Goal: Communication & Community: Answer question/provide support

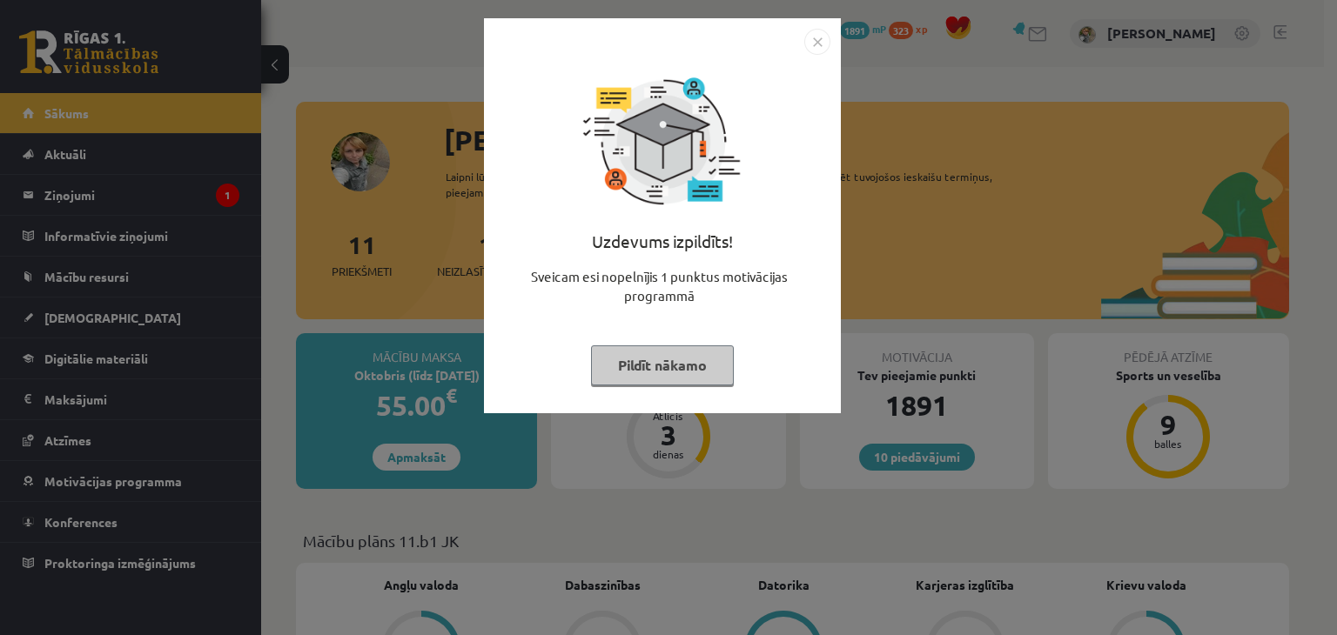
click at [812, 45] on img "Close" at bounding box center [817, 42] width 26 height 26
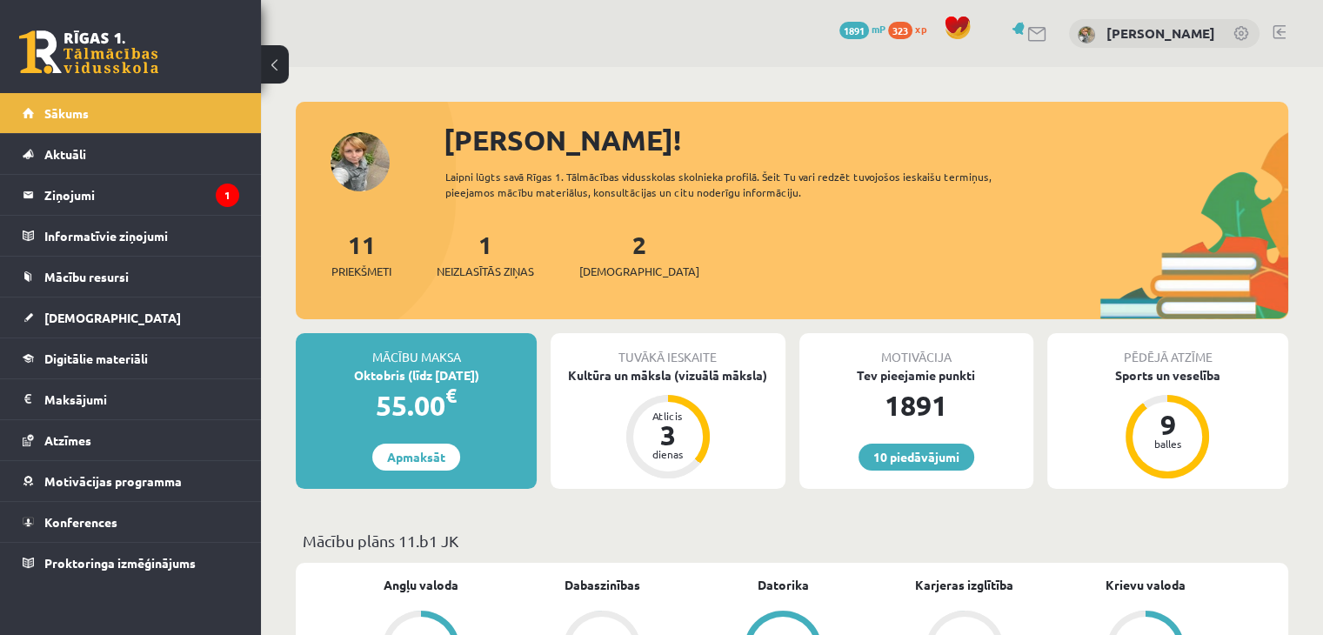
click at [1049, 33] on link at bounding box center [1038, 34] width 21 height 15
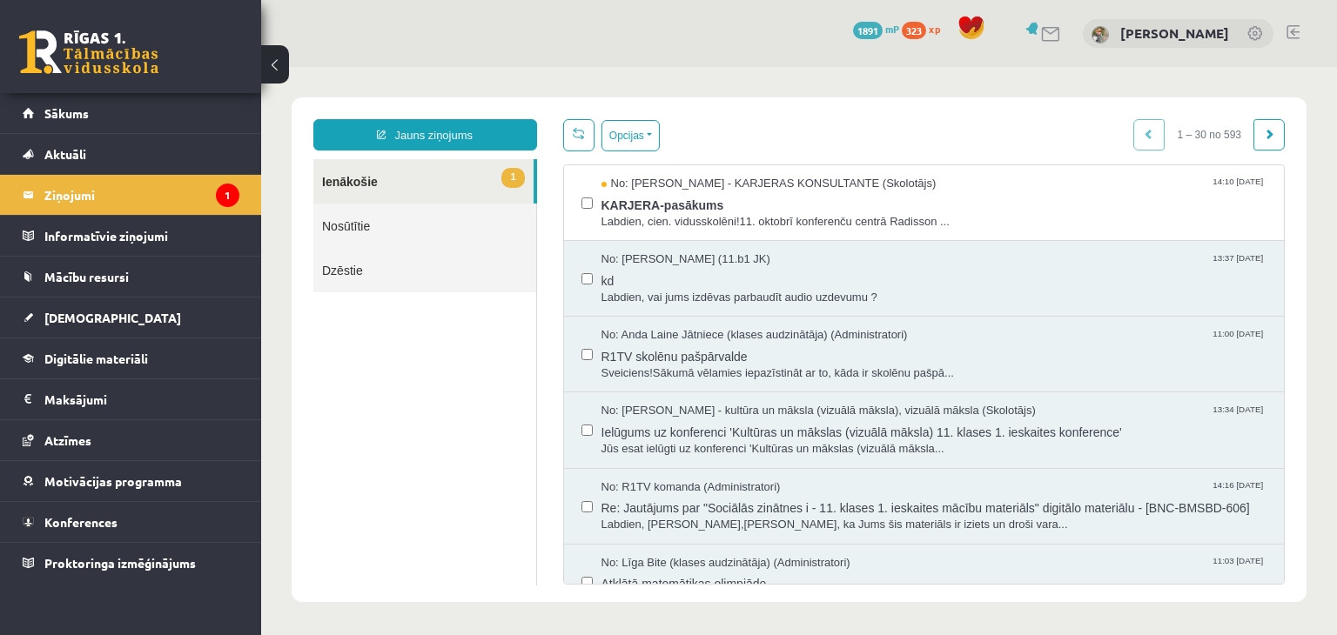
click at [406, 184] on link "1 Ienākošie" at bounding box center [423, 181] width 220 height 44
click at [647, 131] on button "Opcijas" at bounding box center [630, 135] width 58 height 31
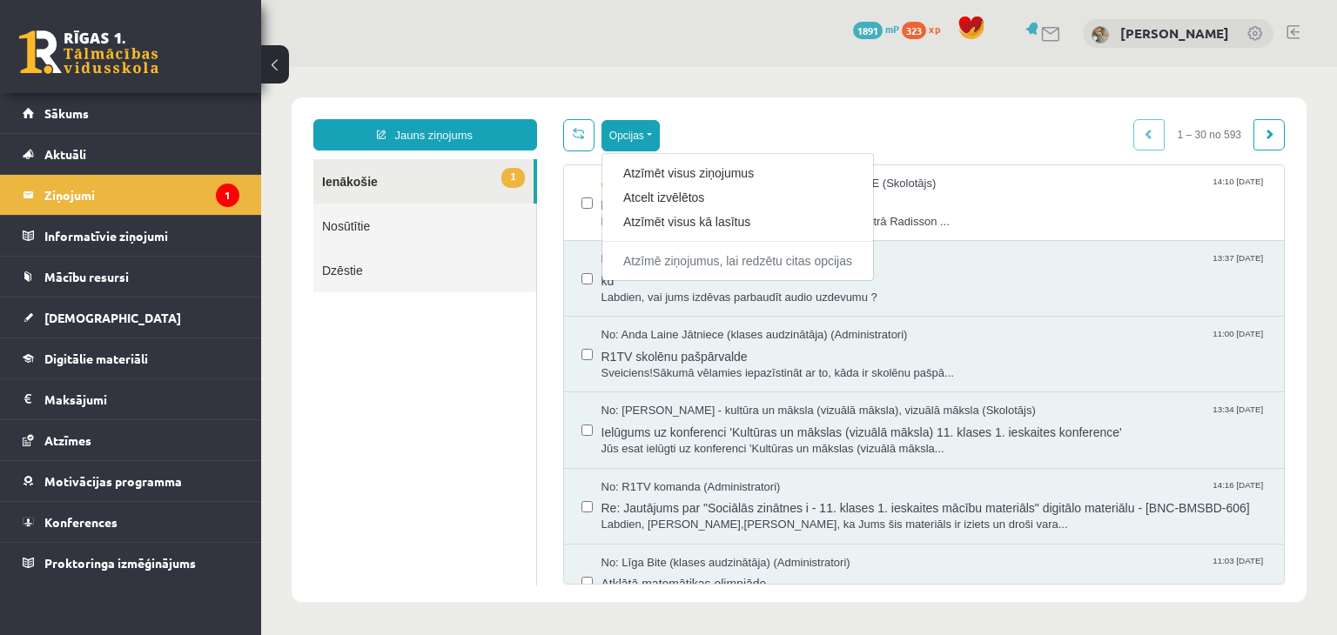
click at [772, 120] on div "Opcijas Atzīmēt visus ziņojumus Atcelt izvēlētos Atzīmēt visus kā lasītus Atzīm…" at bounding box center [924, 135] width 722 height 32
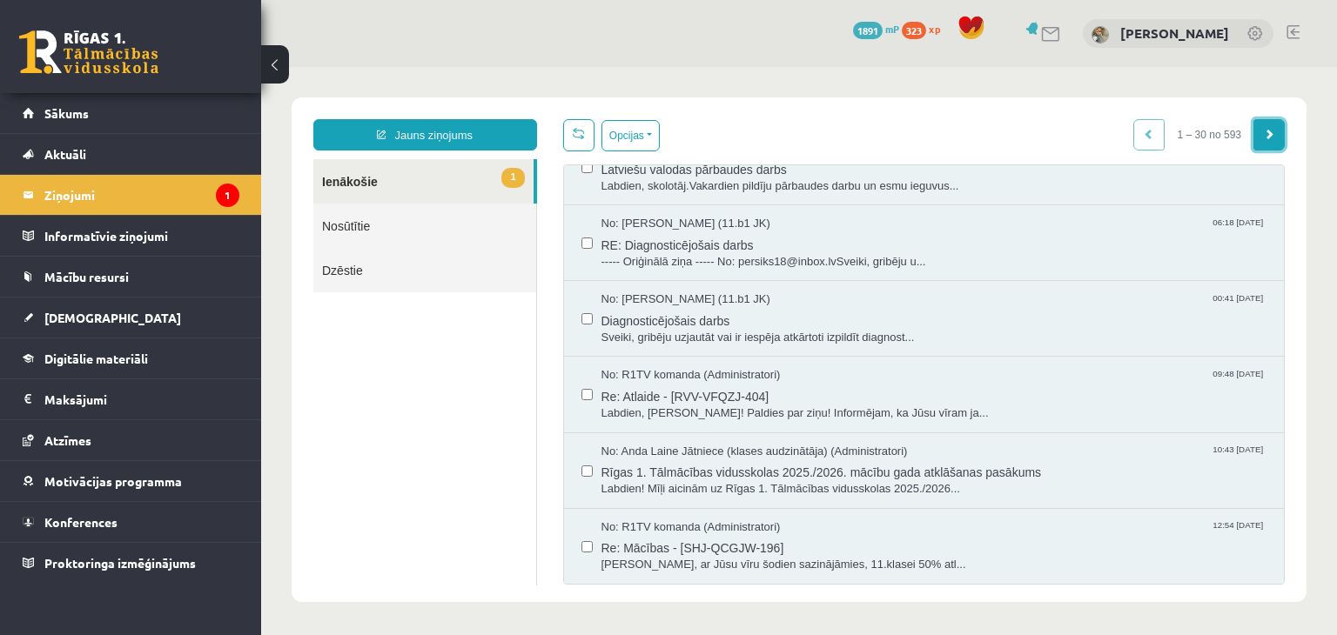
click at [1263, 139] on span at bounding box center [1268, 134] width 10 height 10
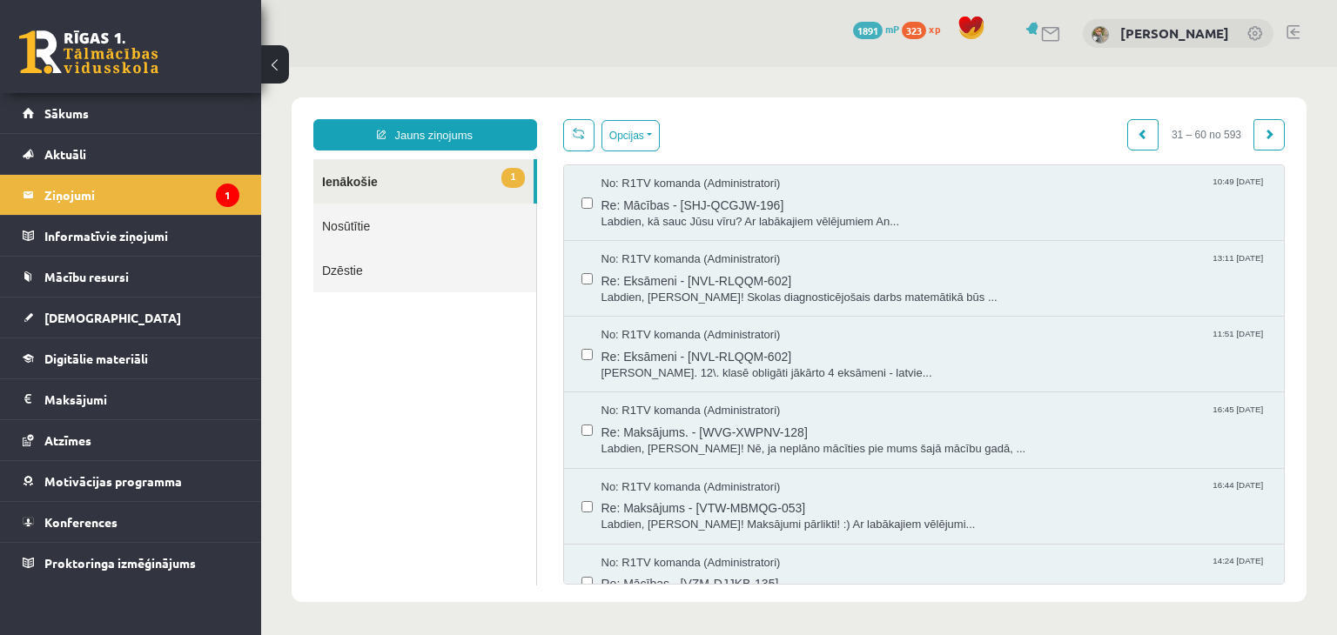
click at [1263, 133] on span at bounding box center [1268, 134] width 10 height 10
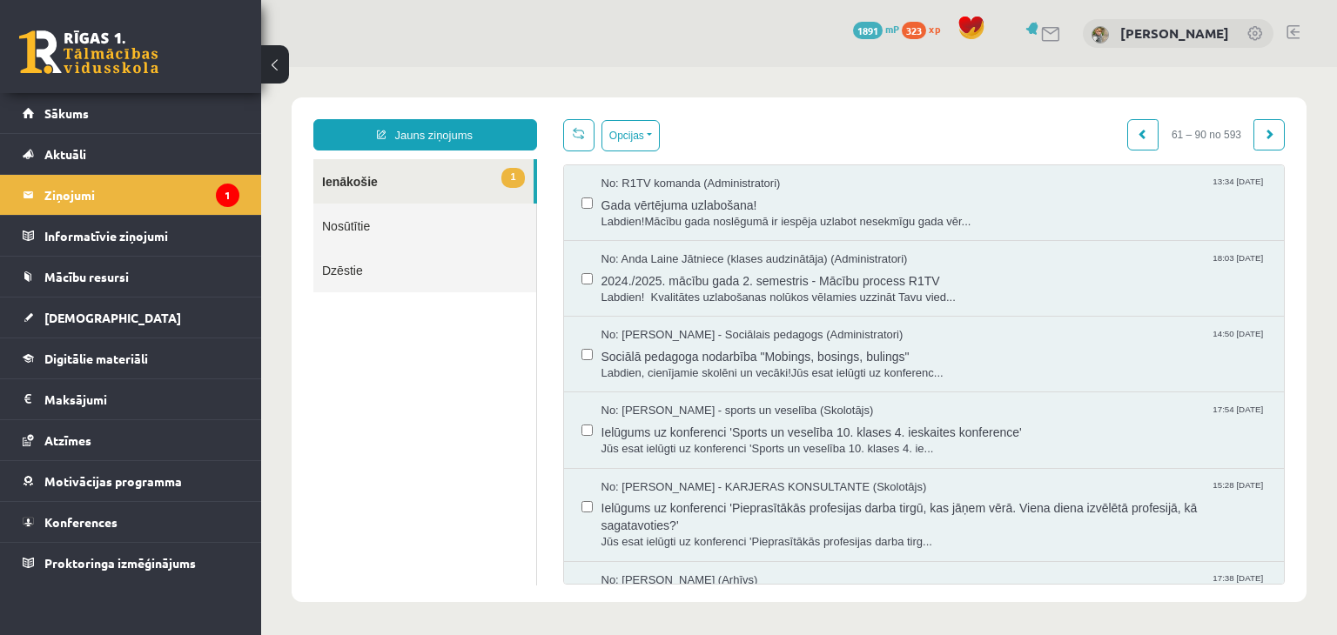
click at [1263, 133] on span at bounding box center [1268, 134] width 10 height 10
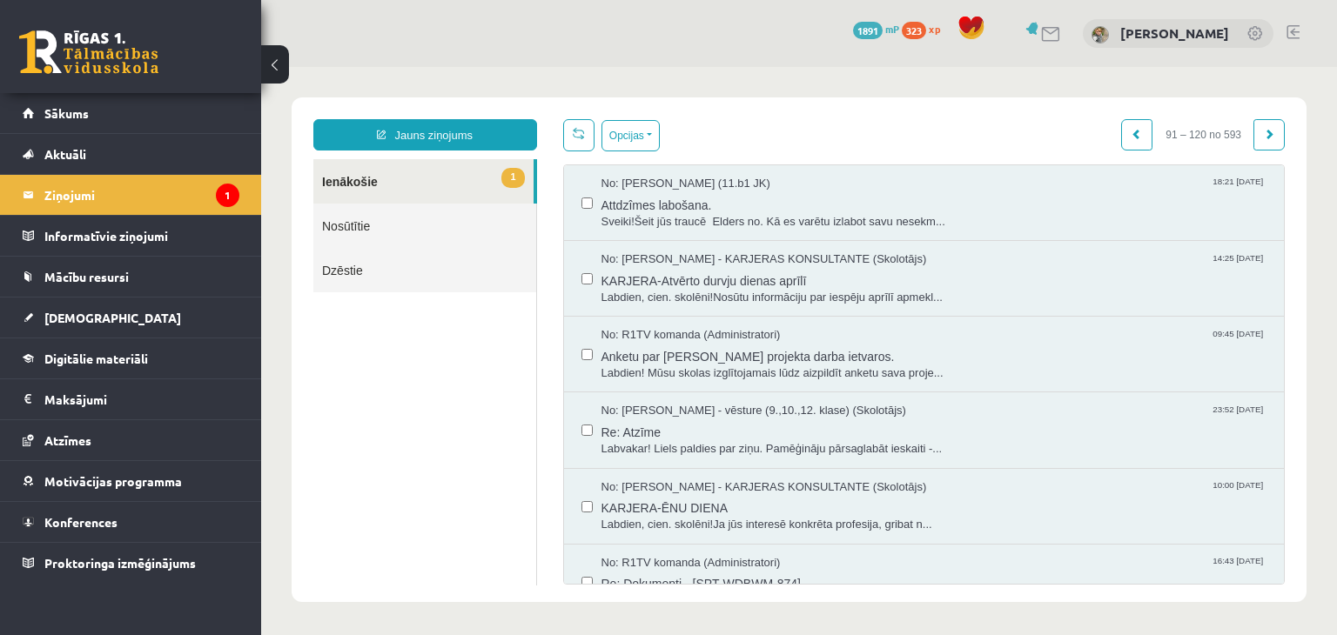
click at [1263, 133] on span at bounding box center [1268, 134] width 10 height 10
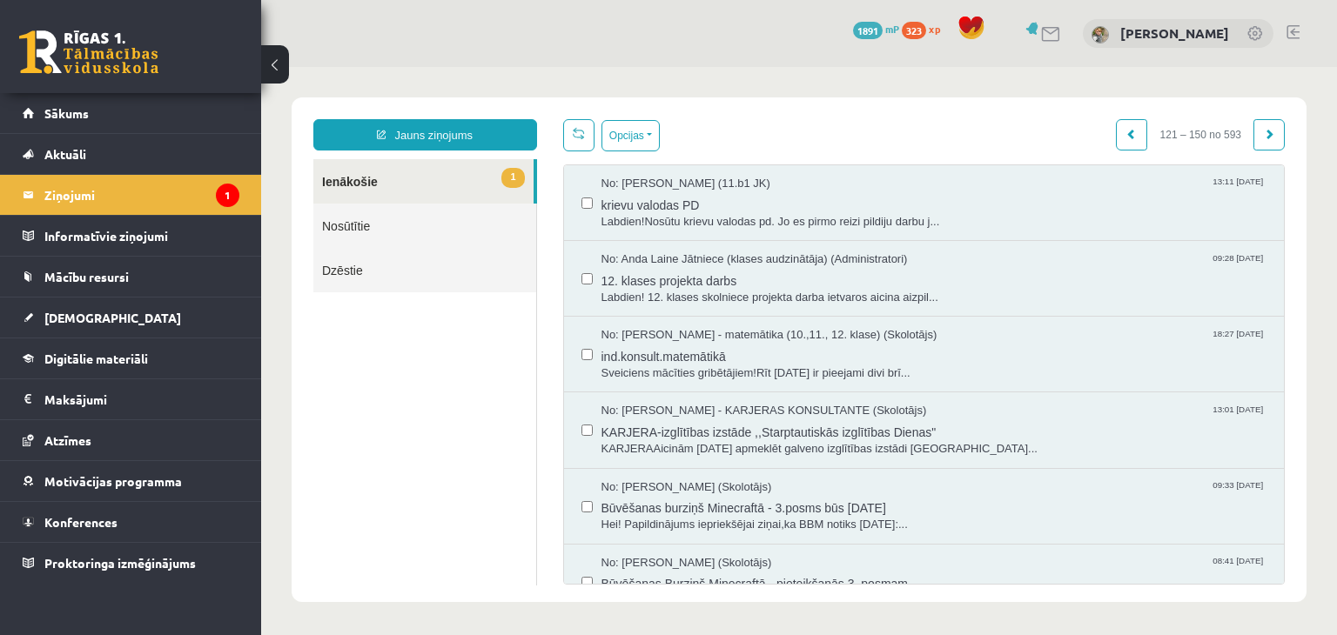
click at [1263, 133] on span at bounding box center [1268, 134] width 10 height 10
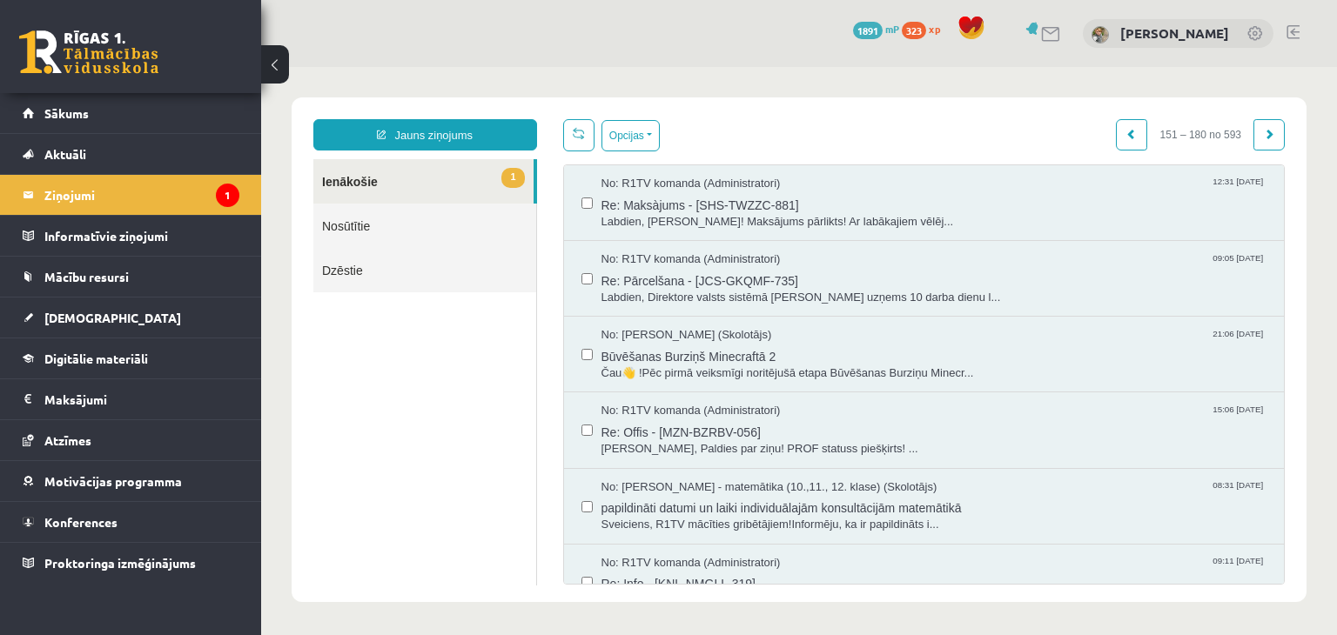
click at [1263, 134] on span at bounding box center [1268, 134] width 10 height 10
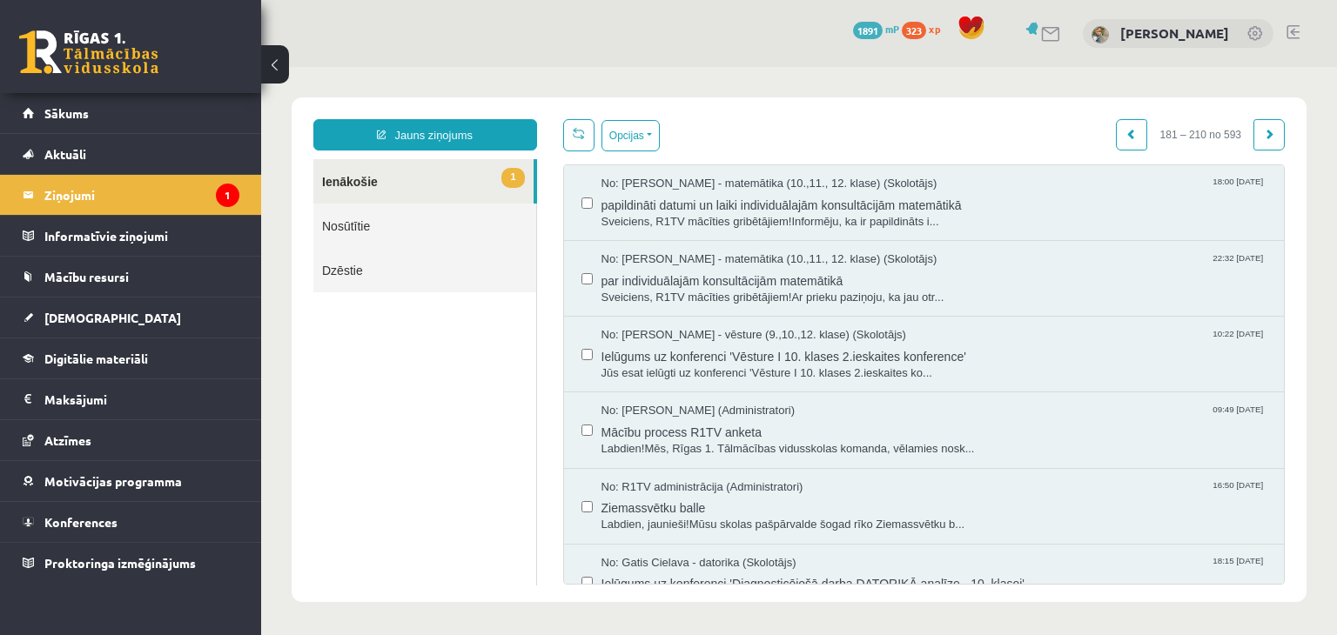
click at [1263, 130] on span at bounding box center [1268, 134] width 10 height 10
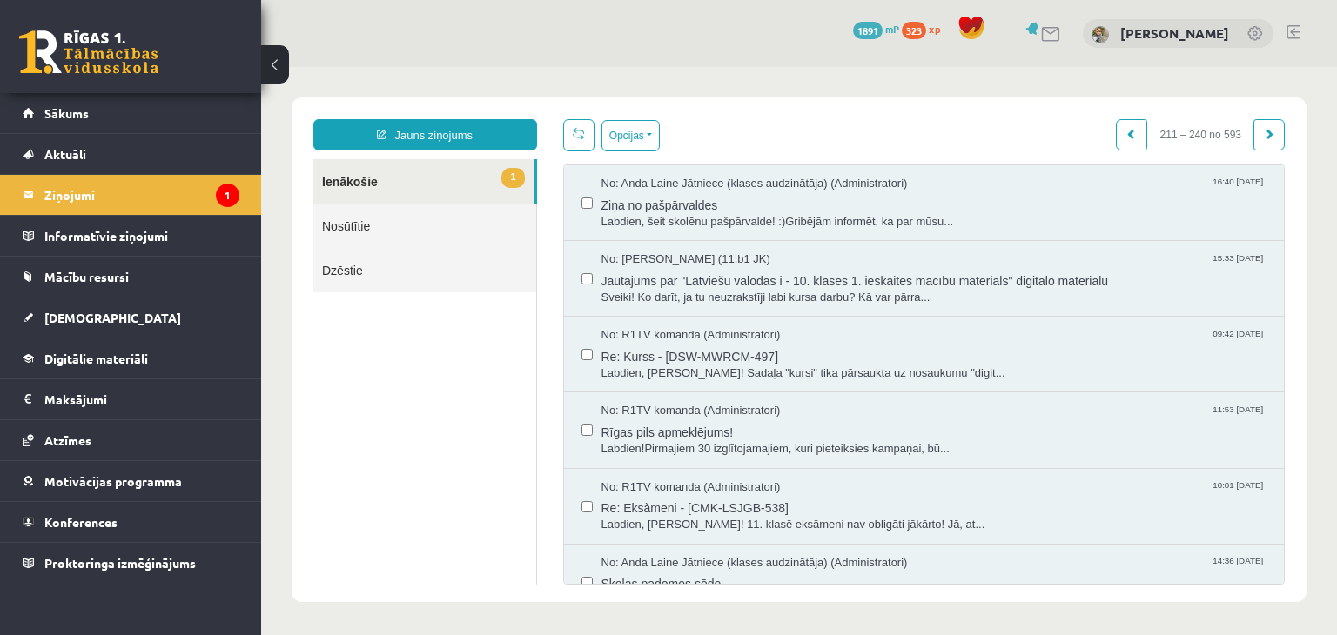
click at [1263, 130] on span at bounding box center [1268, 134] width 10 height 10
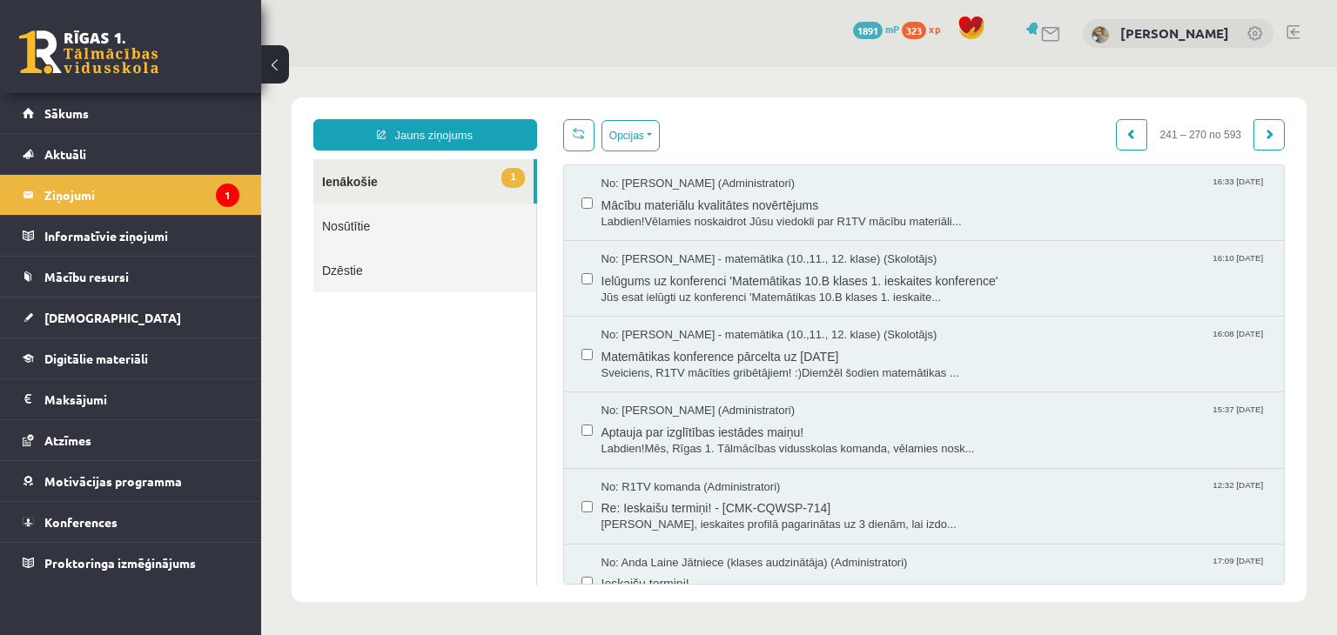
click at [1263, 130] on span at bounding box center [1268, 134] width 10 height 10
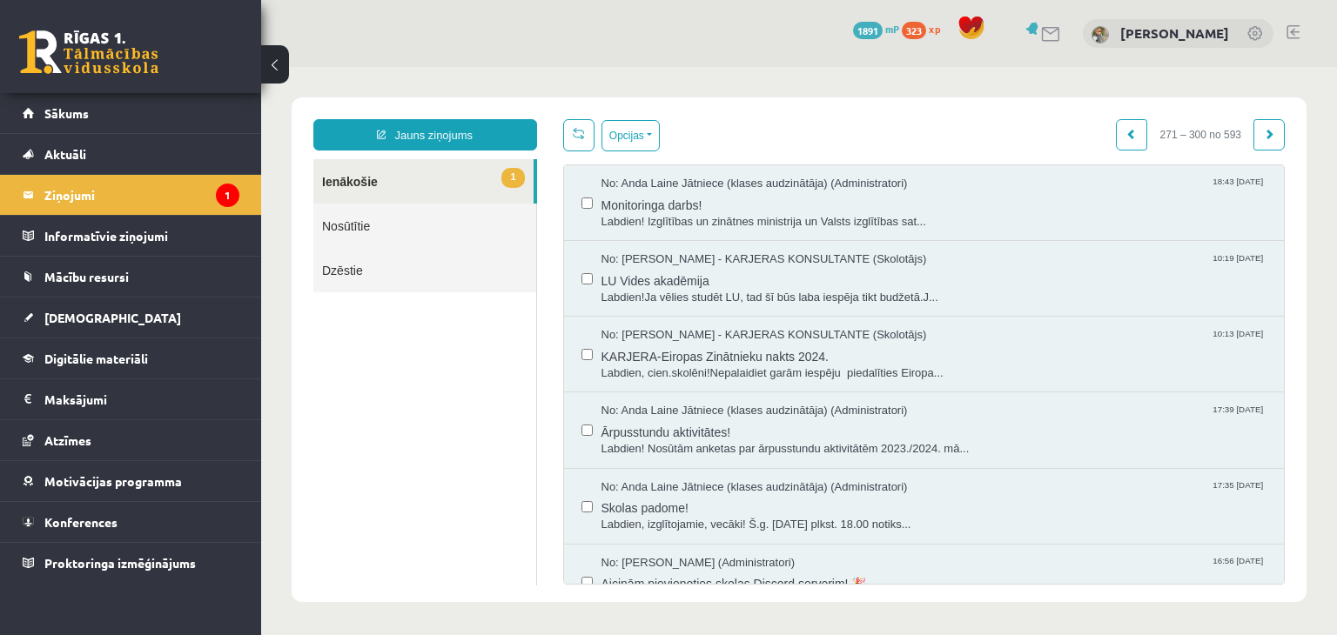
click at [1263, 130] on span at bounding box center [1268, 134] width 10 height 10
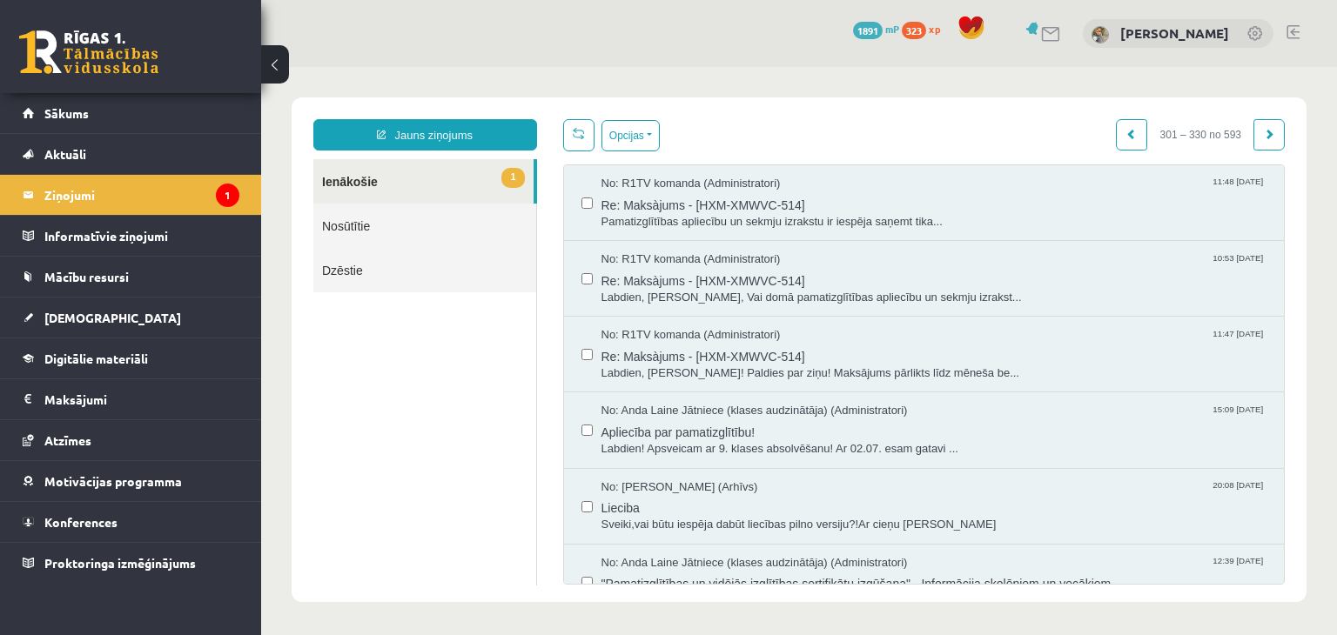
click at [1263, 130] on span at bounding box center [1268, 134] width 10 height 10
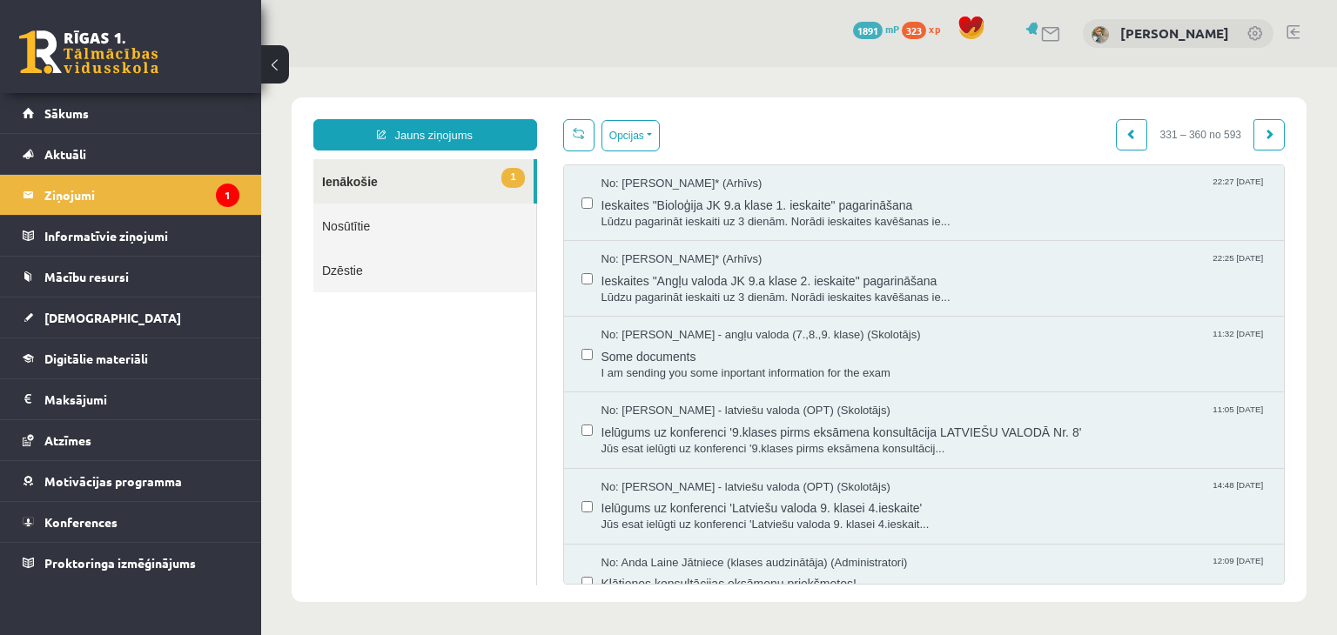
click at [1263, 130] on span at bounding box center [1268, 134] width 10 height 10
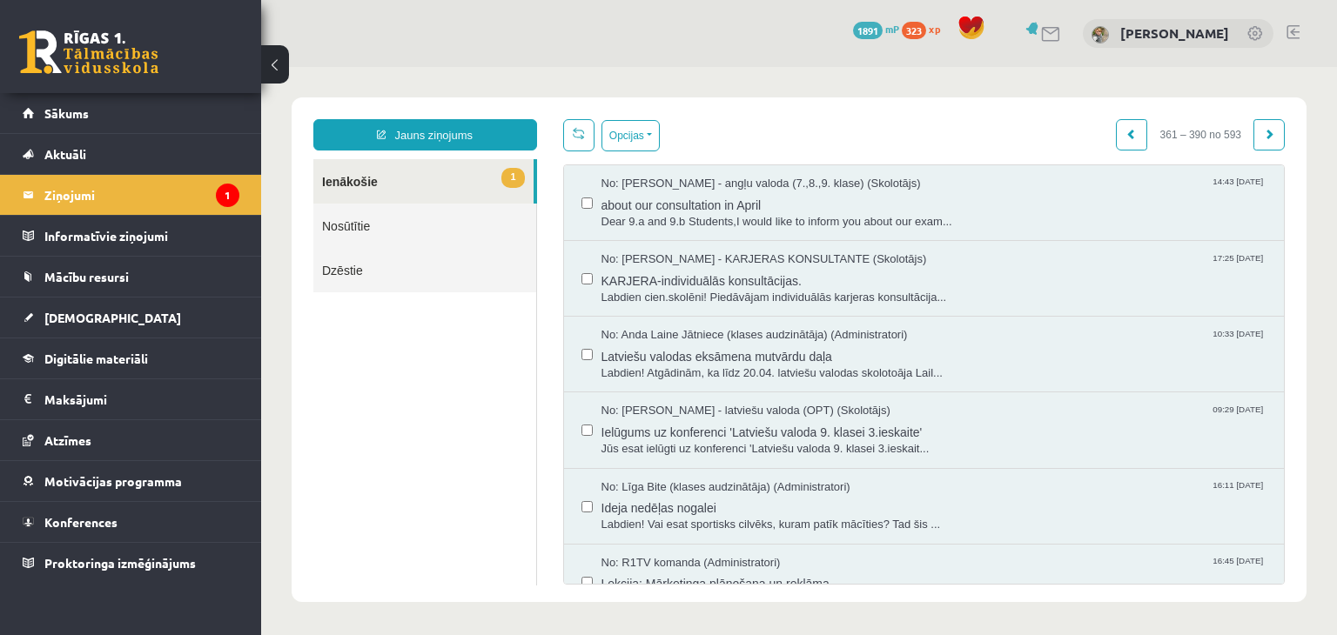
click at [1263, 130] on span at bounding box center [1268, 134] width 10 height 10
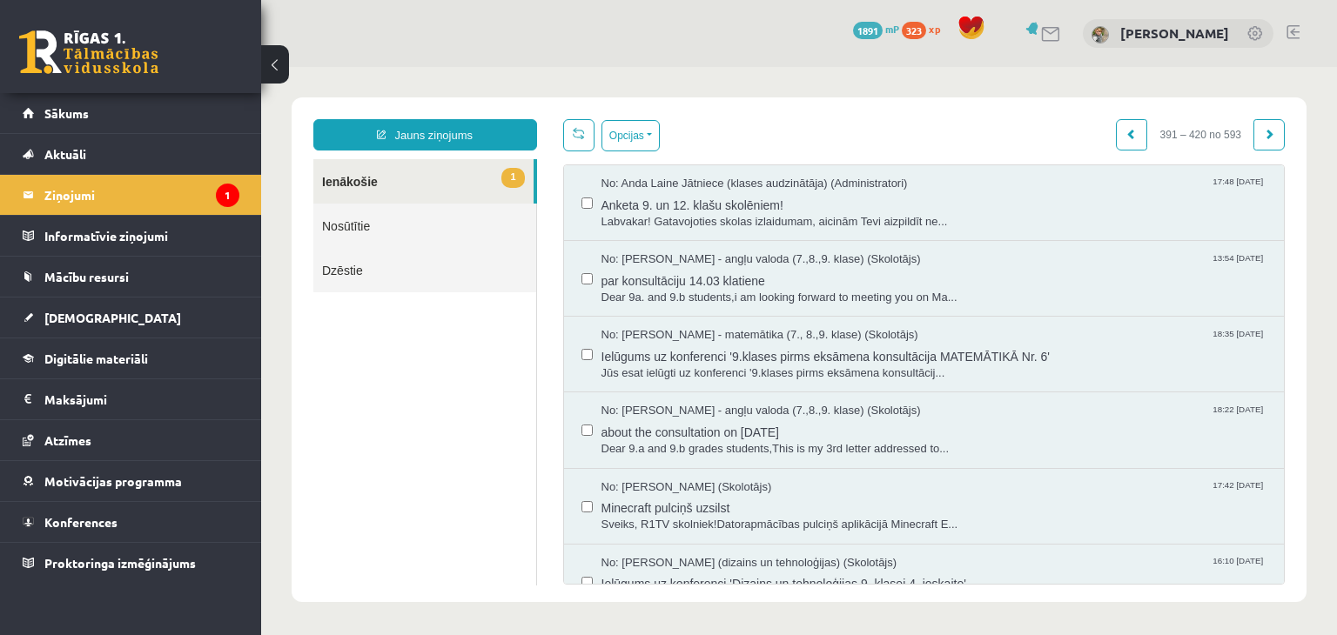
click at [1263, 130] on span at bounding box center [1268, 134] width 10 height 10
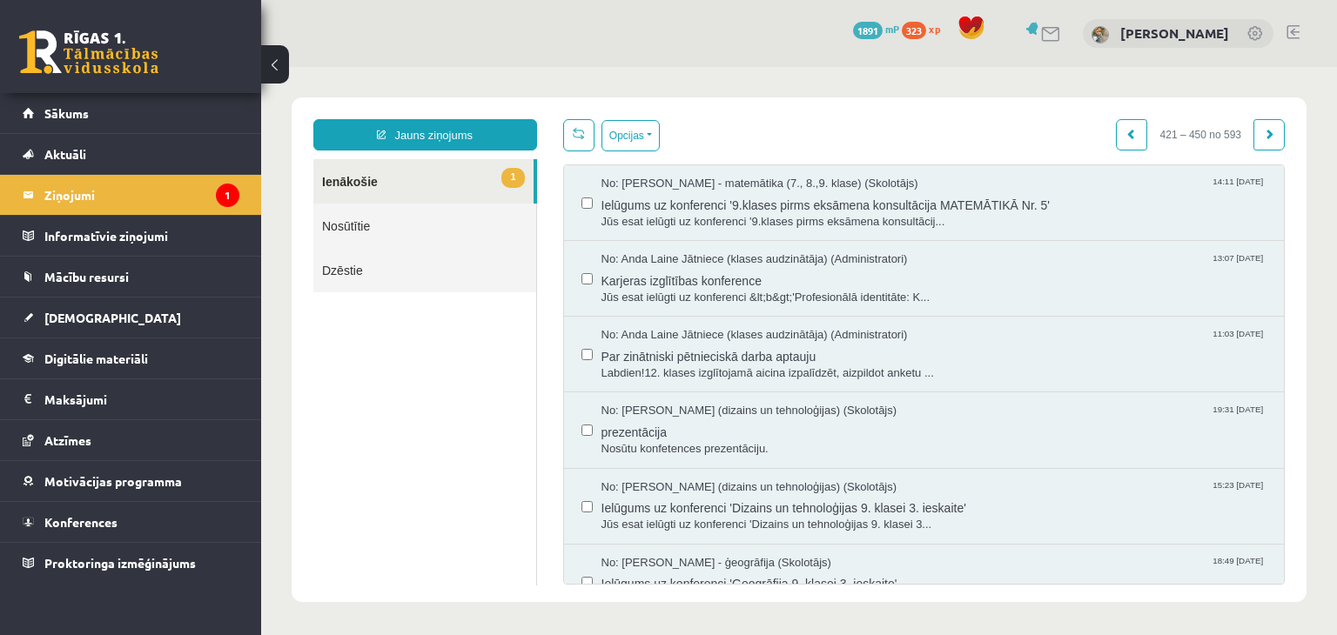
click at [1263, 130] on span at bounding box center [1268, 134] width 10 height 10
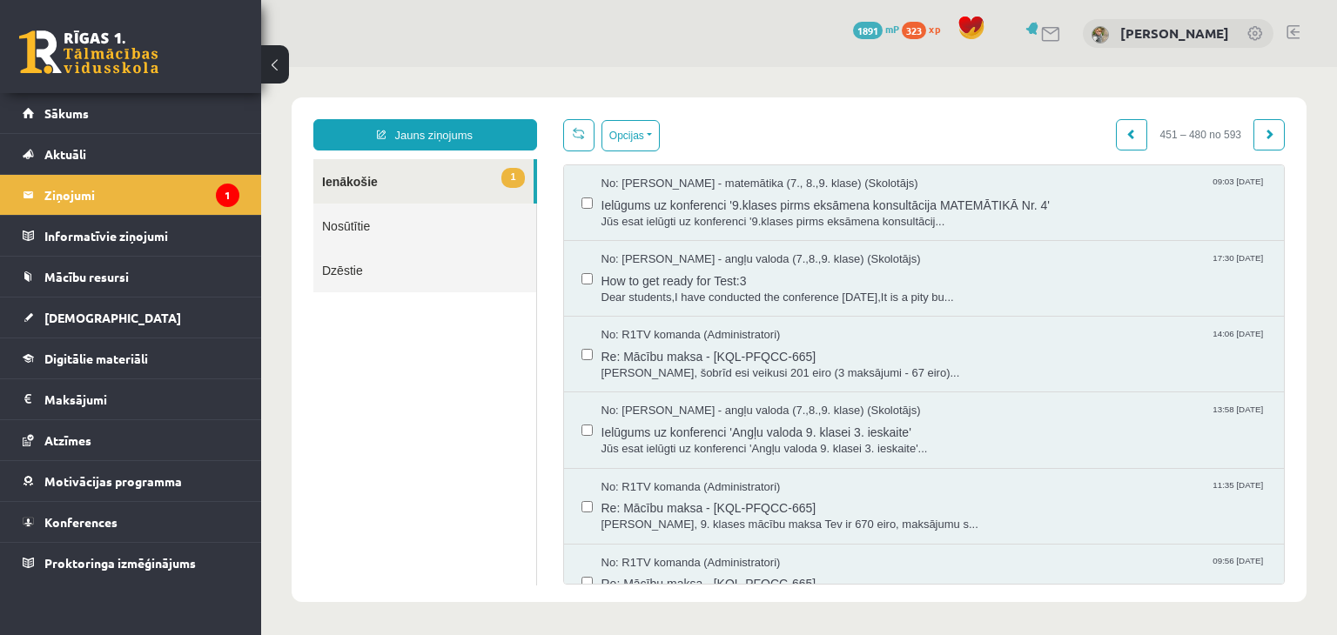
click at [1263, 130] on span at bounding box center [1268, 134] width 10 height 10
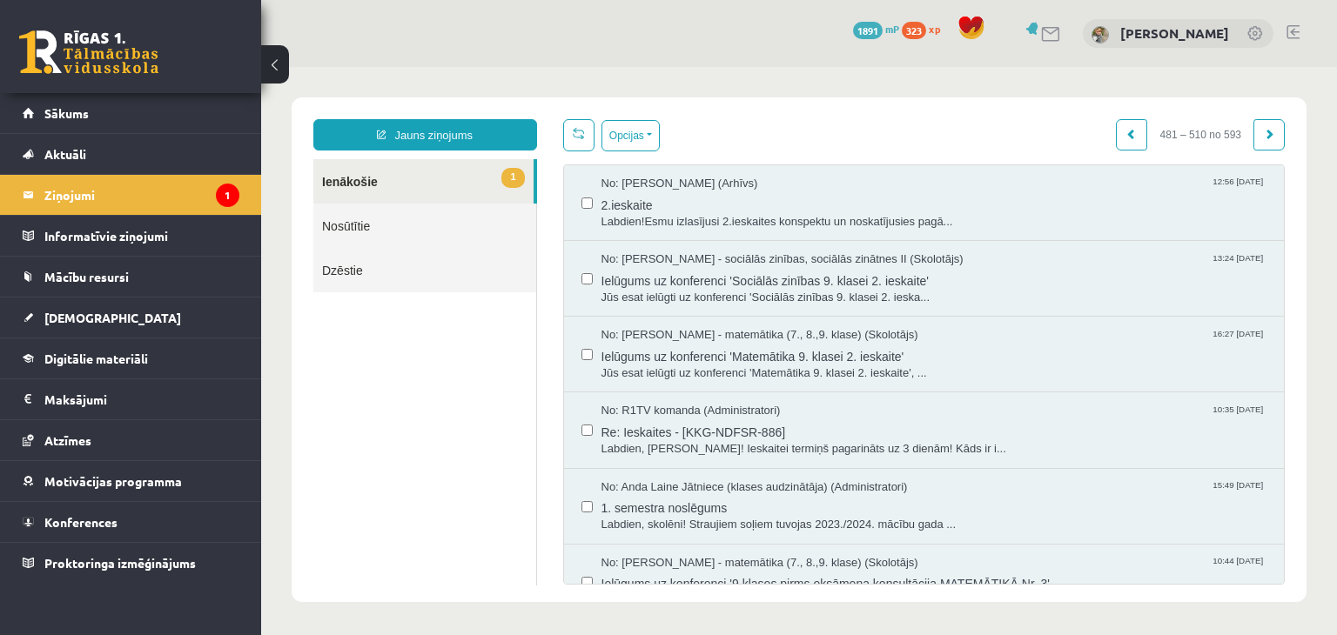
click at [1263, 130] on span at bounding box center [1268, 134] width 10 height 10
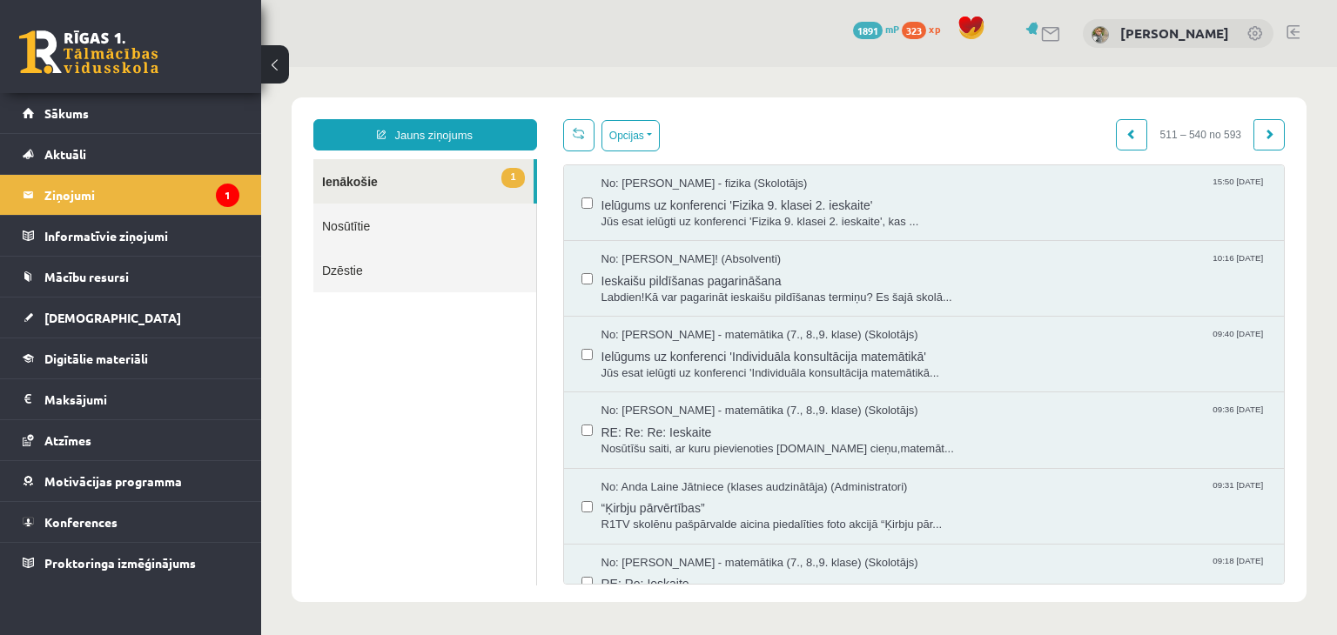
click at [1263, 130] on span at bounding box center [1268, 134] width 10 height 10
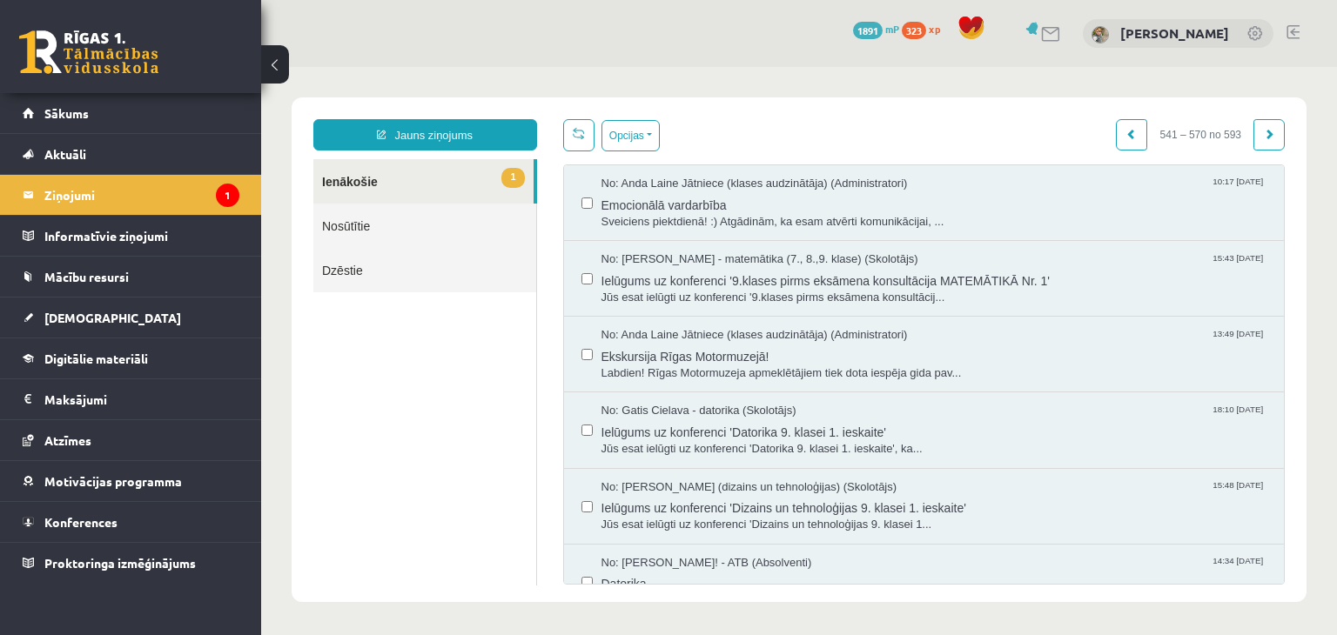
click at [1263, 130] on span at bounding box center [1268, 134] width 10 height 10
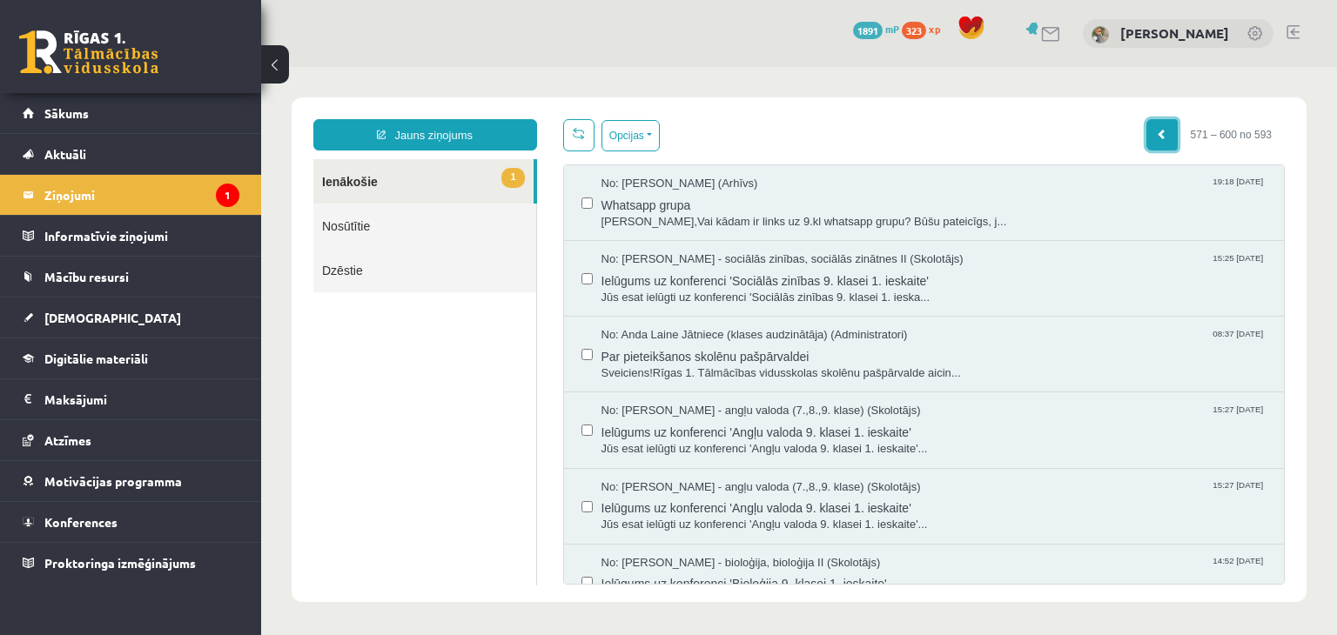
click at [1156, 130] on span at bounding box center [1161, 134] width 10 height 10
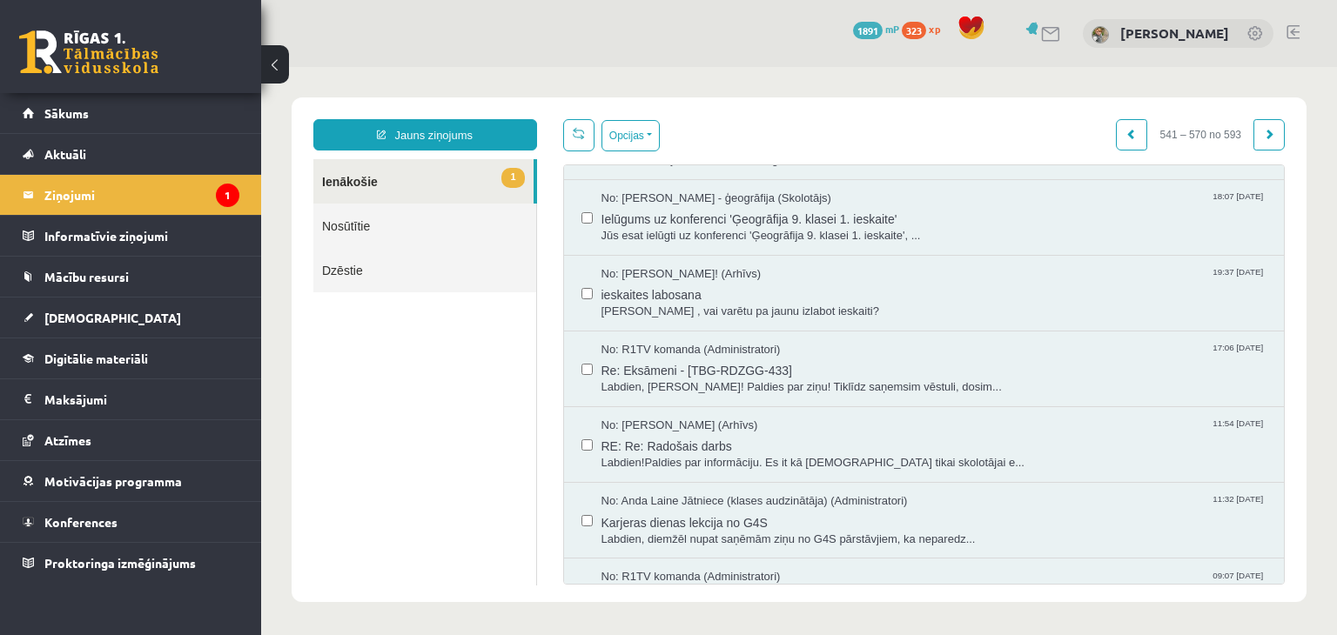
scroll to position [805, 0]
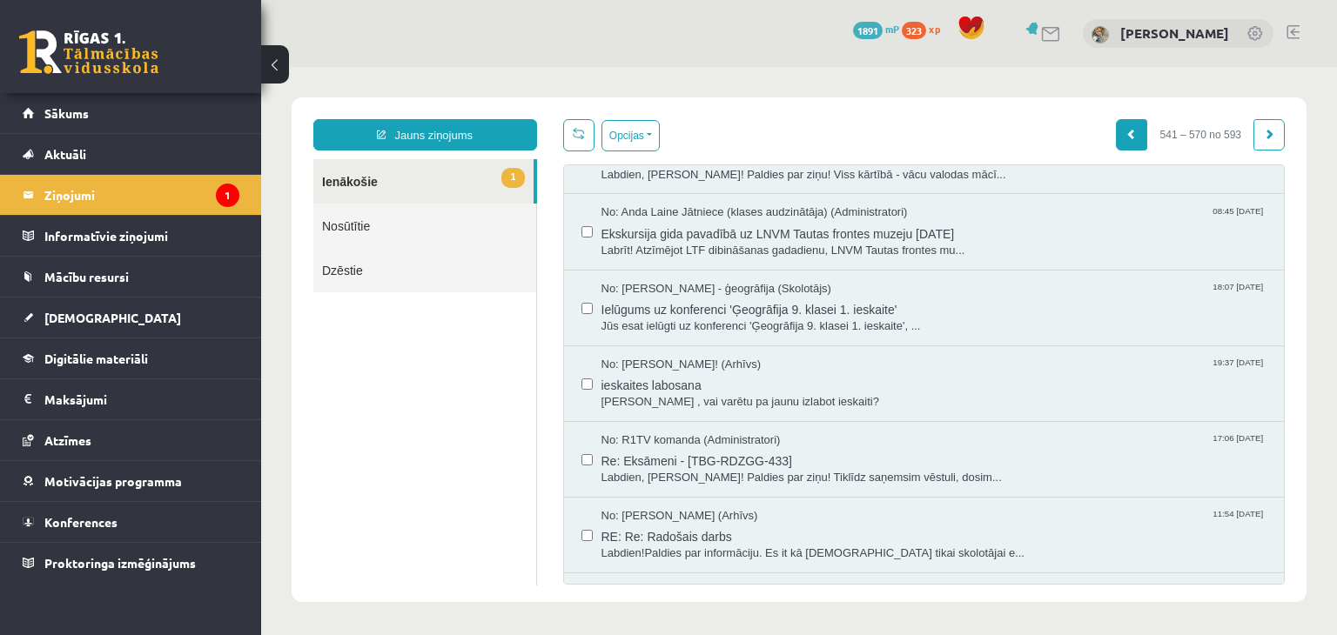
click at [1126, 133] on span at bounding box center [1131, 134] width 10 height 10
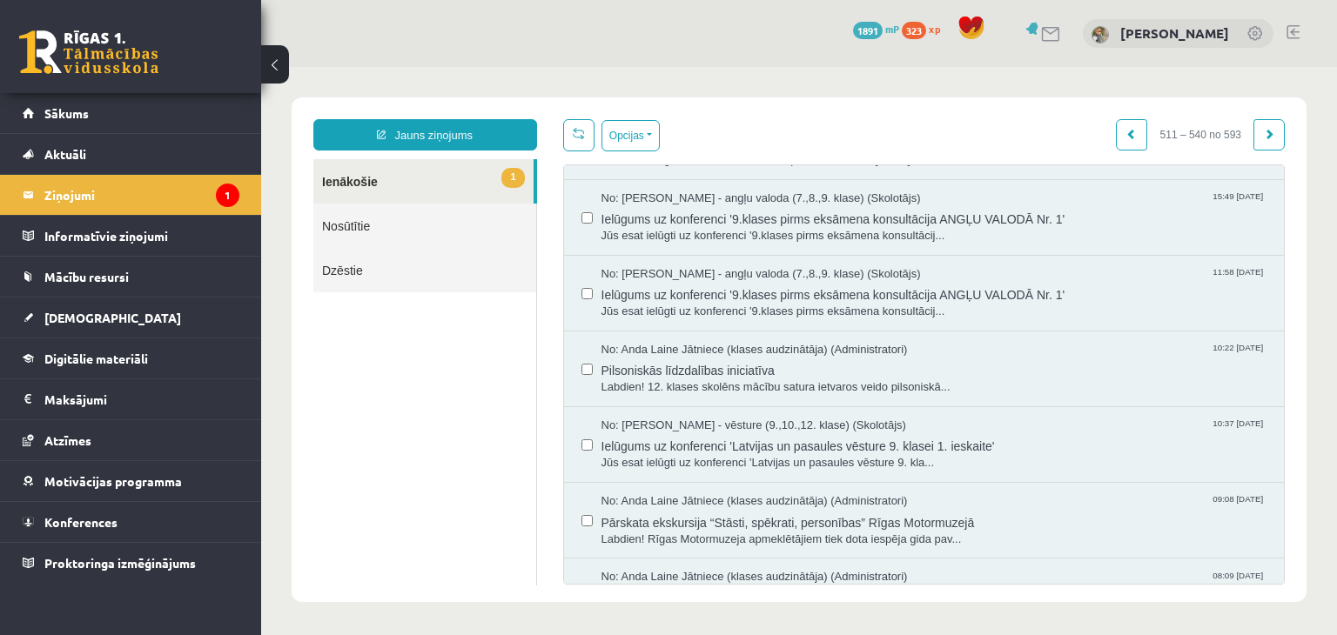
scroll to position [1501, 0]
click at [1126, 129] on span at bounding box center [1131, 134] width 10 height 10
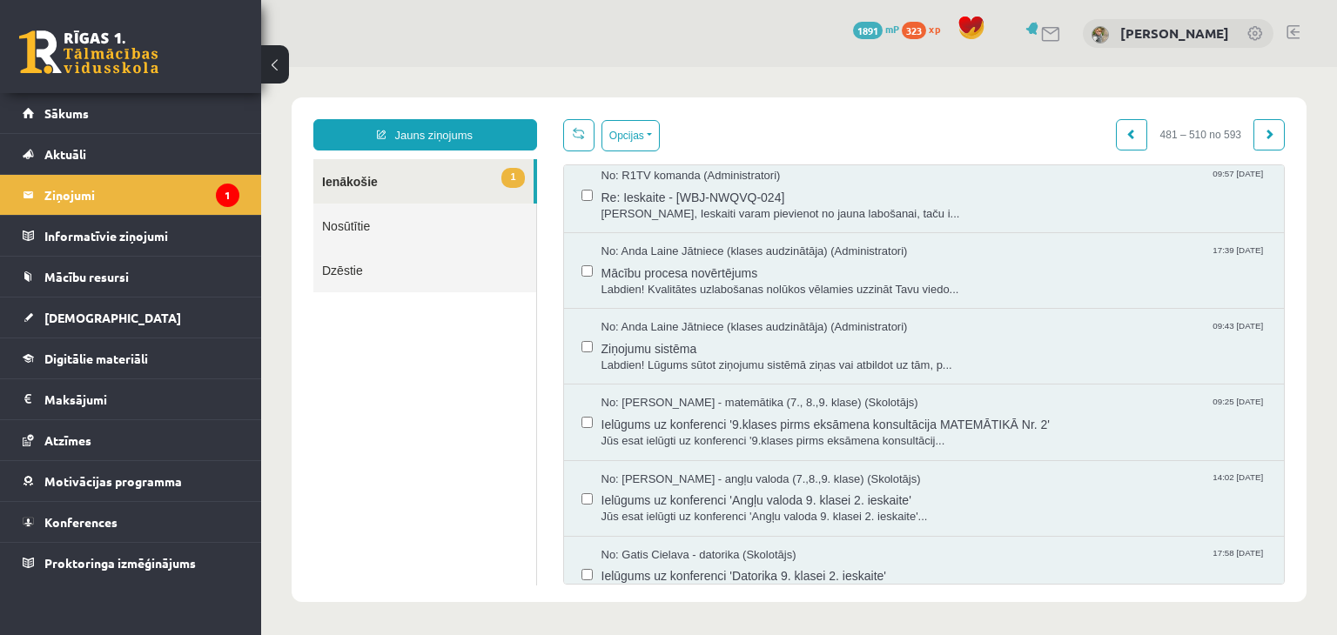
scroll to position [1849, 0]
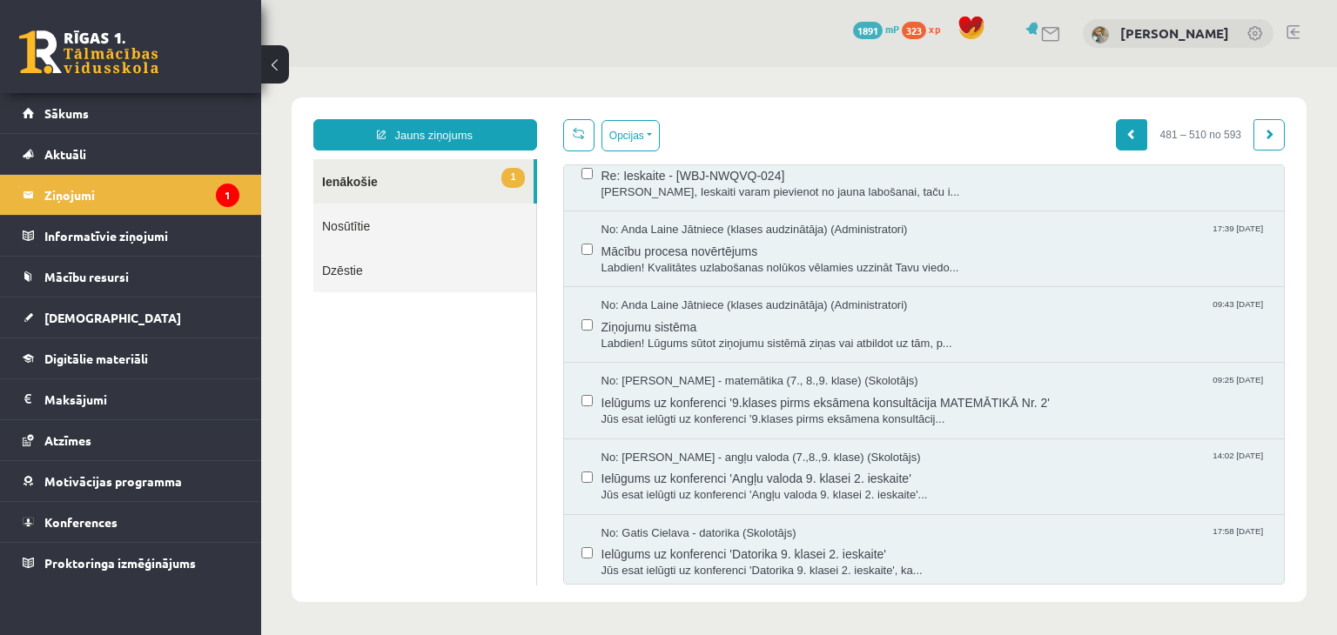
click at [1126, 138] on span at bounding box center [1131, 134] width 10 height 10
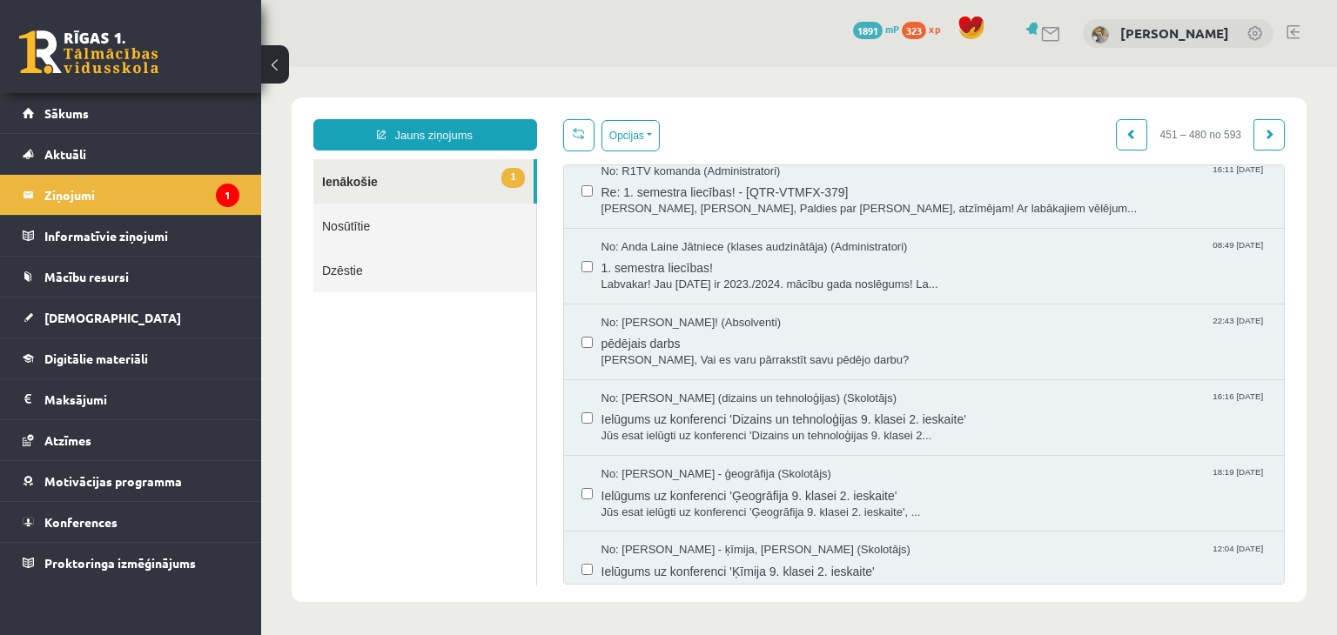
scroll to position [1240, 0]
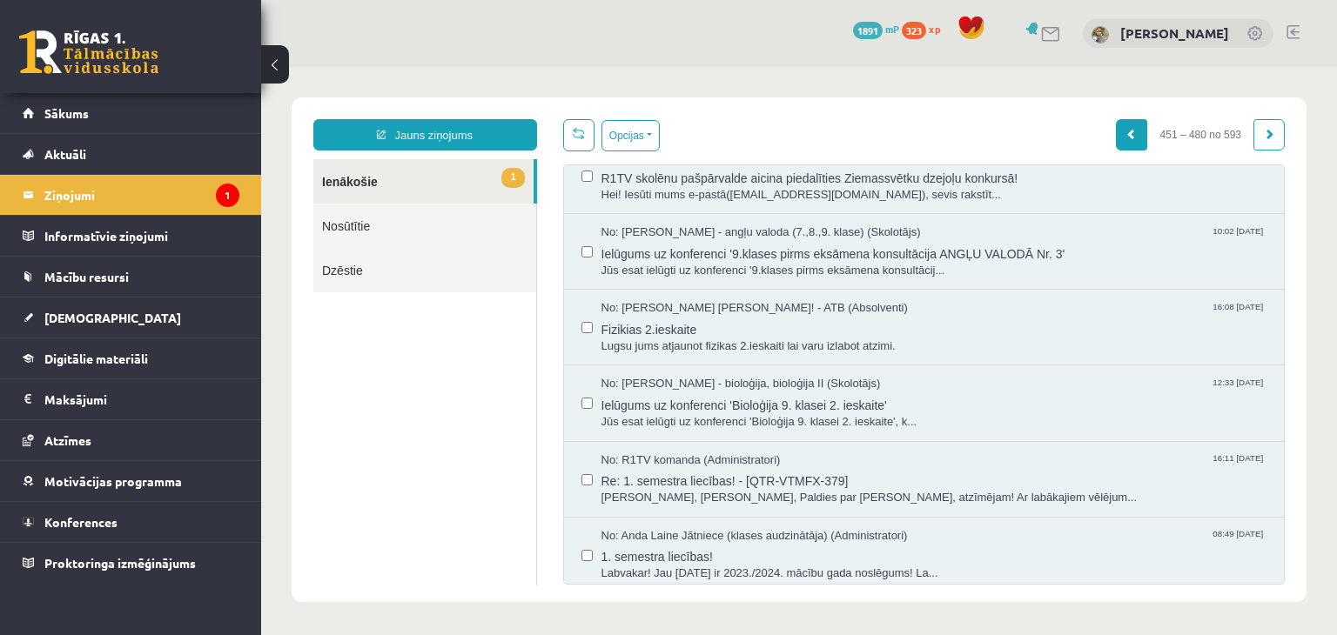
click at [1126, 137] on span at bounding box center [1131, 134] width 10 height 10
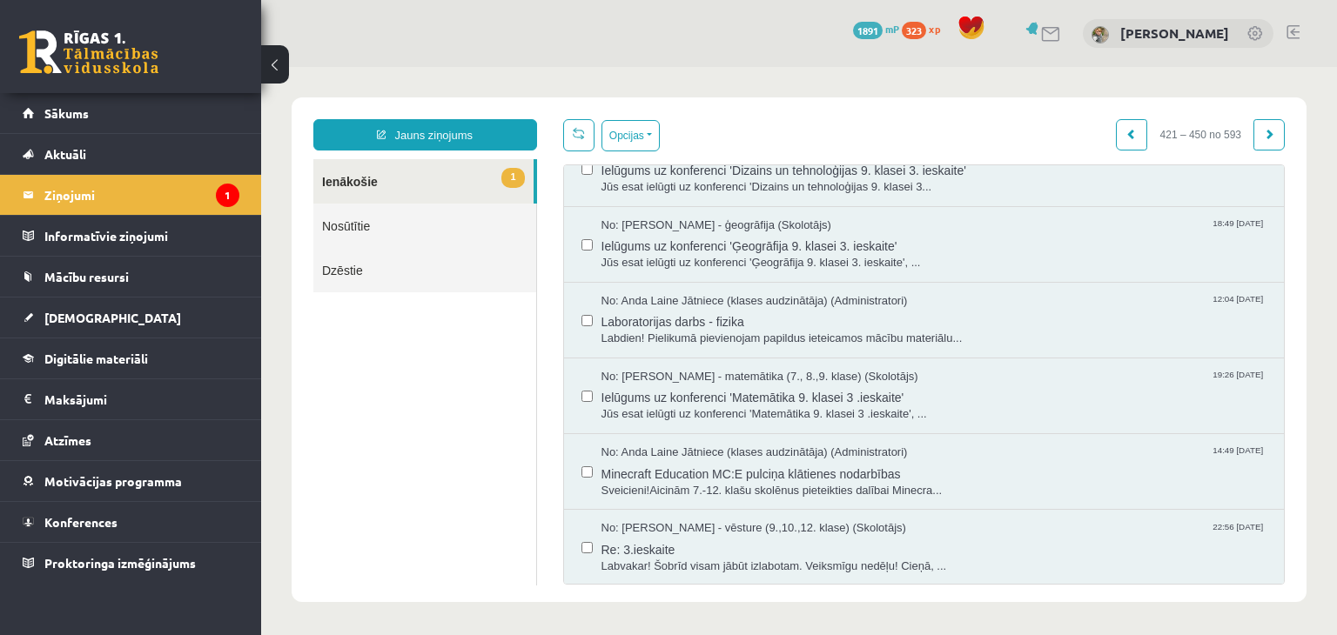
scroll to position [348, 0]
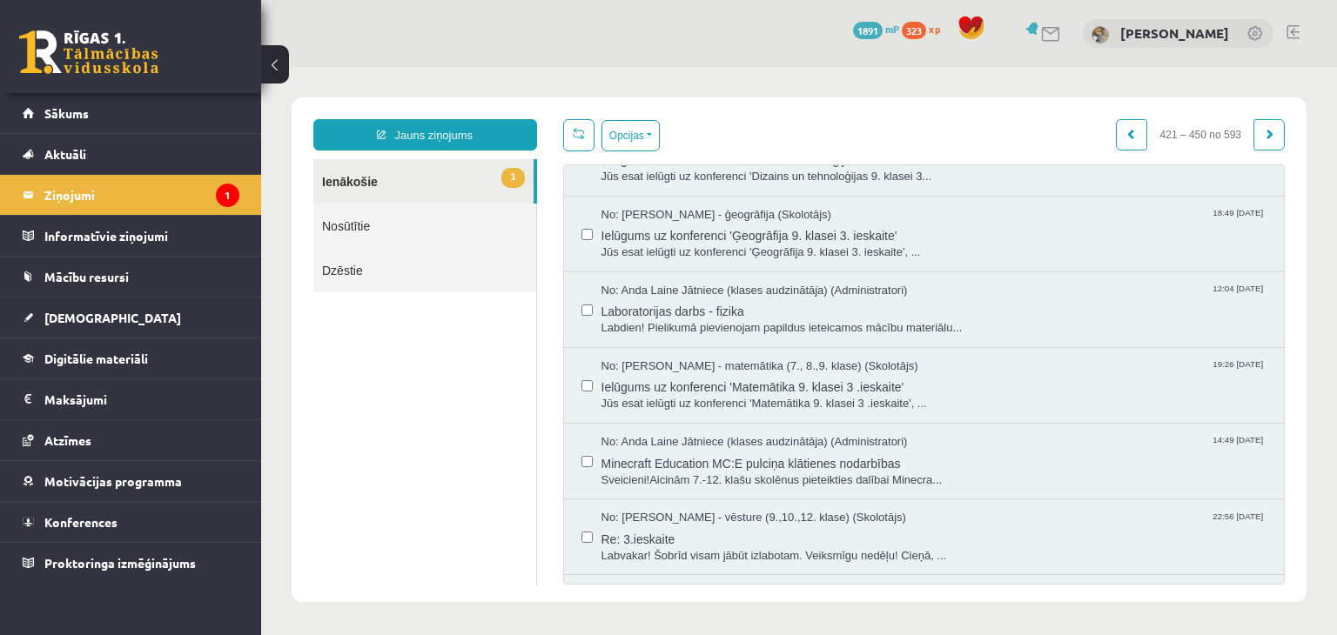
click at [397, 230] on link "Nosūtītie" at bounding box center [424, 226] width 223 height 44
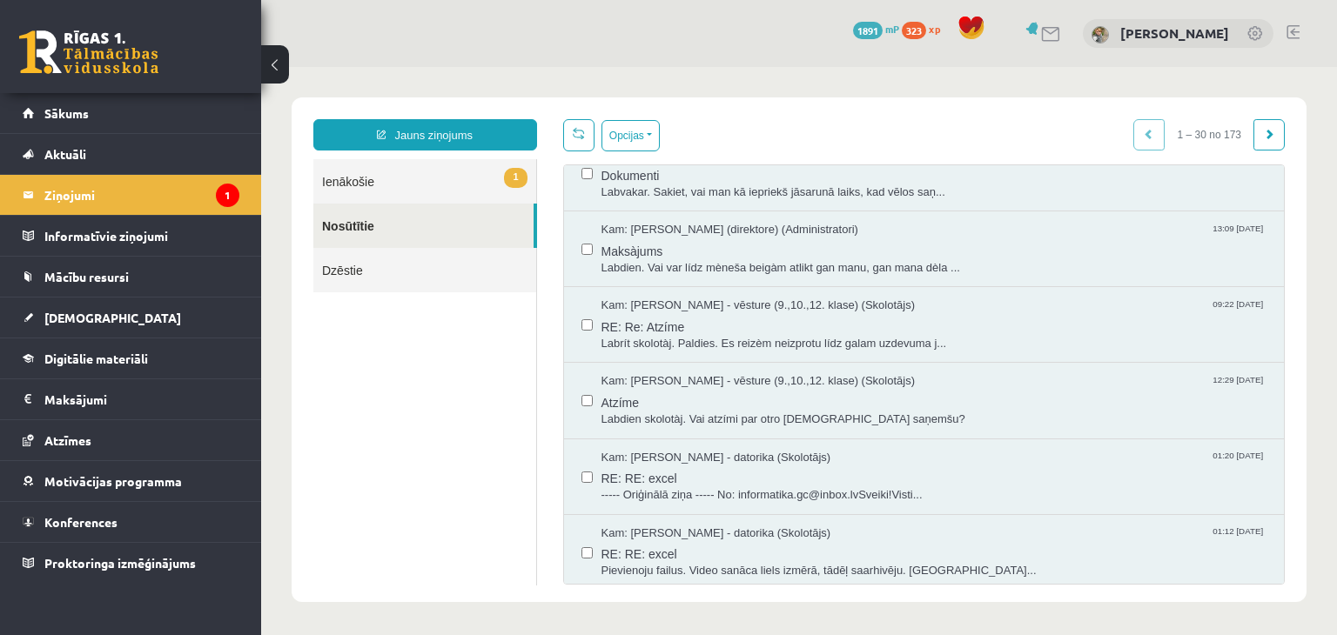
scroll to position [0, 0]
click at [1263, 133] on span at bounding box center [1268, 134] width 10 height 10
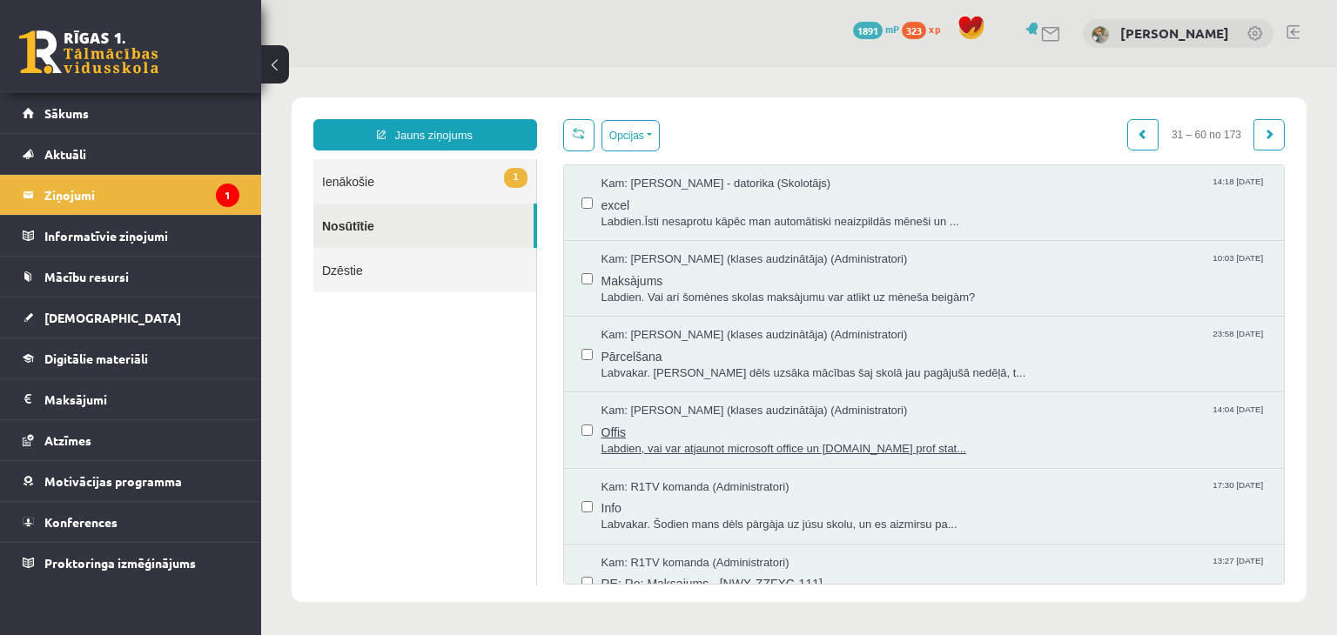
click at [908, 441] on span "Labdien, vai var atjaunot microsoft office un [DOMAIN_NAME] prof stat..." at bounding box center [934, 449] width 666 height 17
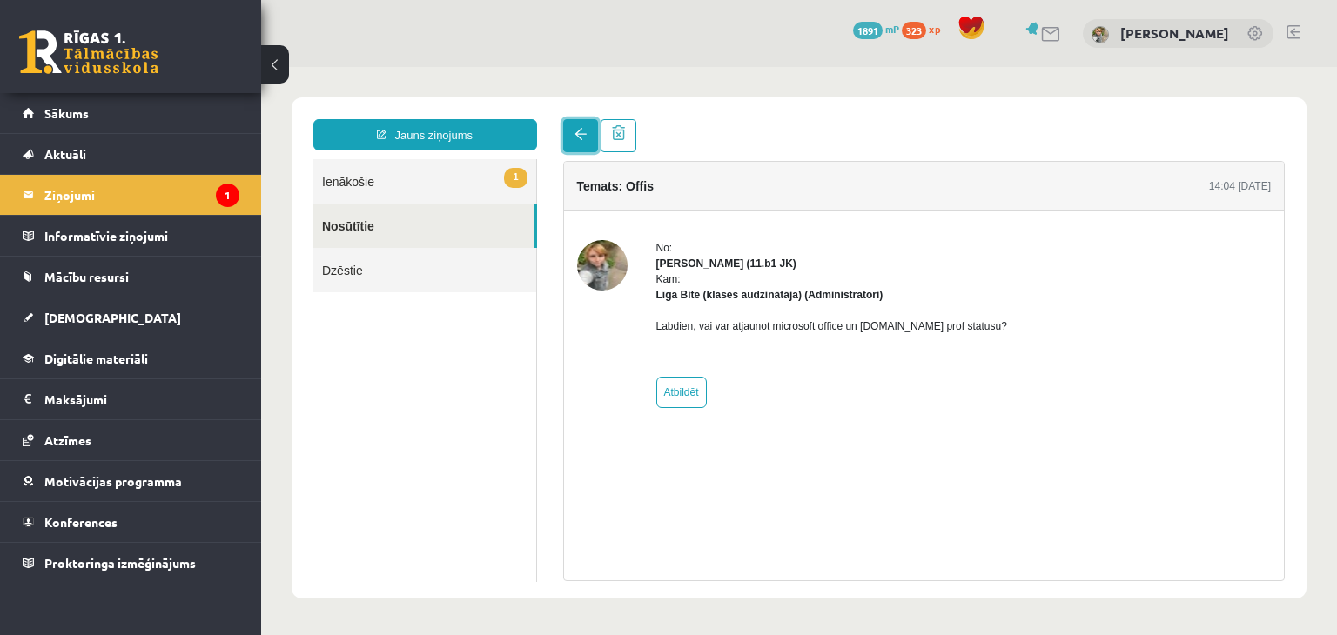
click at [587, 135] on link at bounding box center [580, 135] width 35 height 33
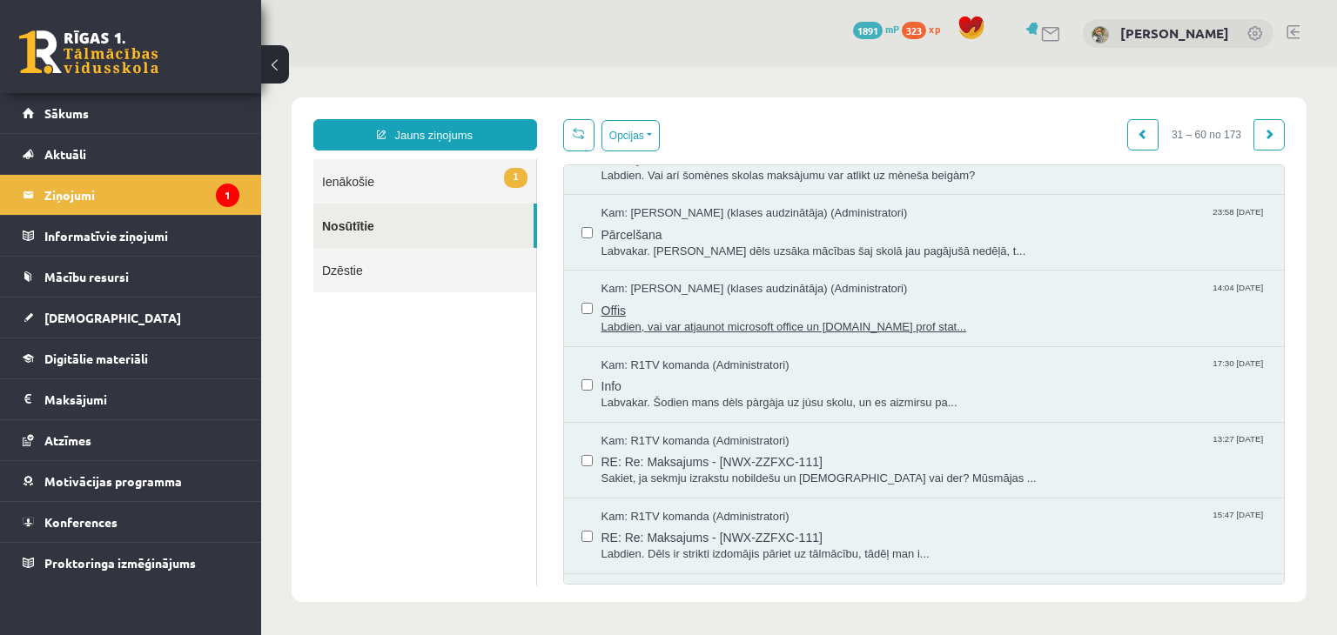
scroll to position [174, 0]
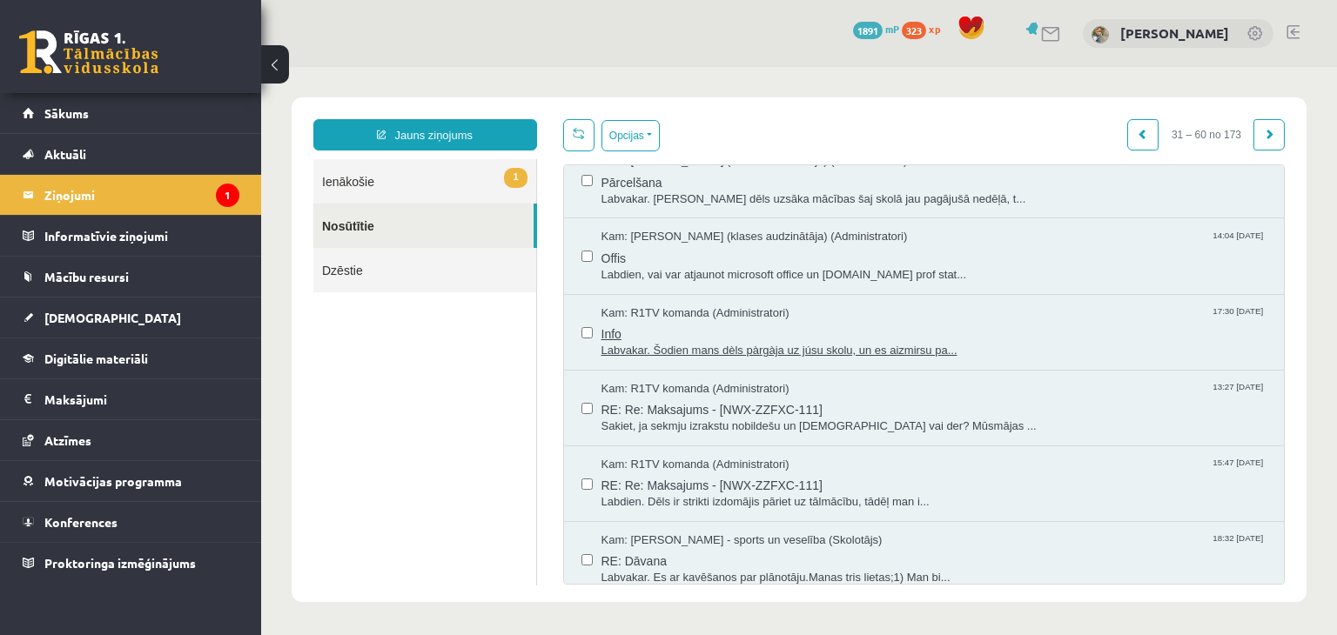
click at [827, 344] on span "Labvakar. Šodien mans dèls pàrgàja uz júsu skolu, un es aizmirsu pa..." at bounding box center [934, 351] width 666 height 17
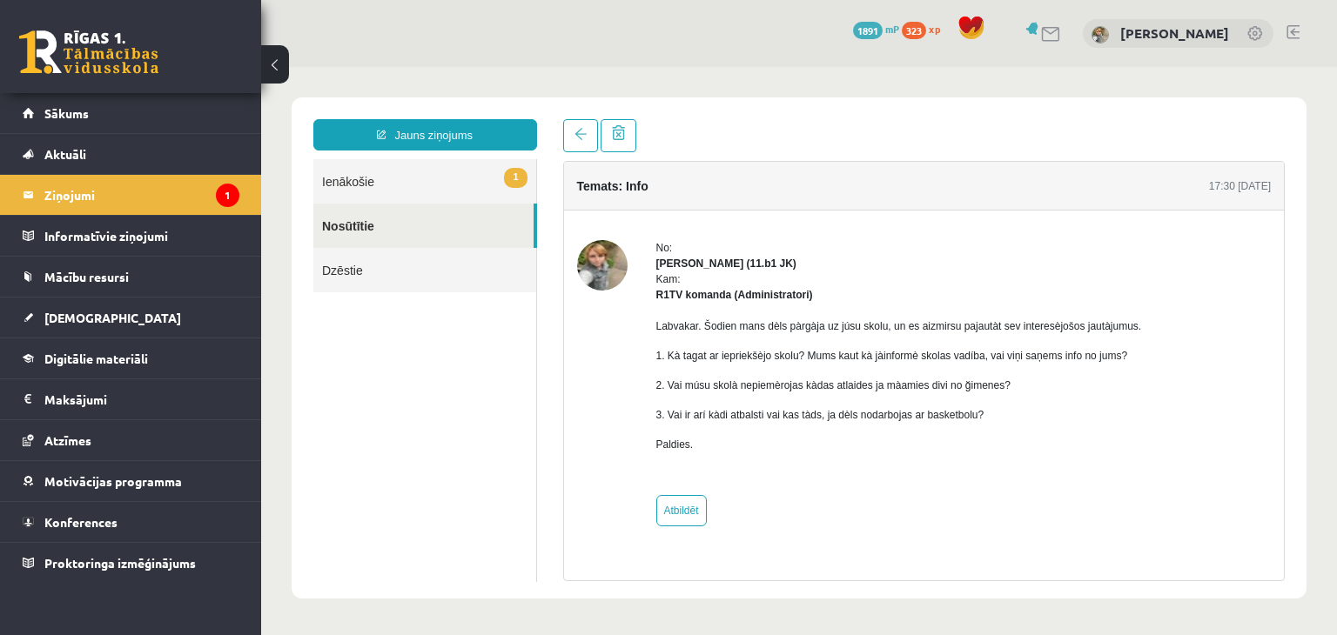
scroll to position [0, 0]
click at [582, 133] on span at bounding box center [580, 134] width 12 height 12
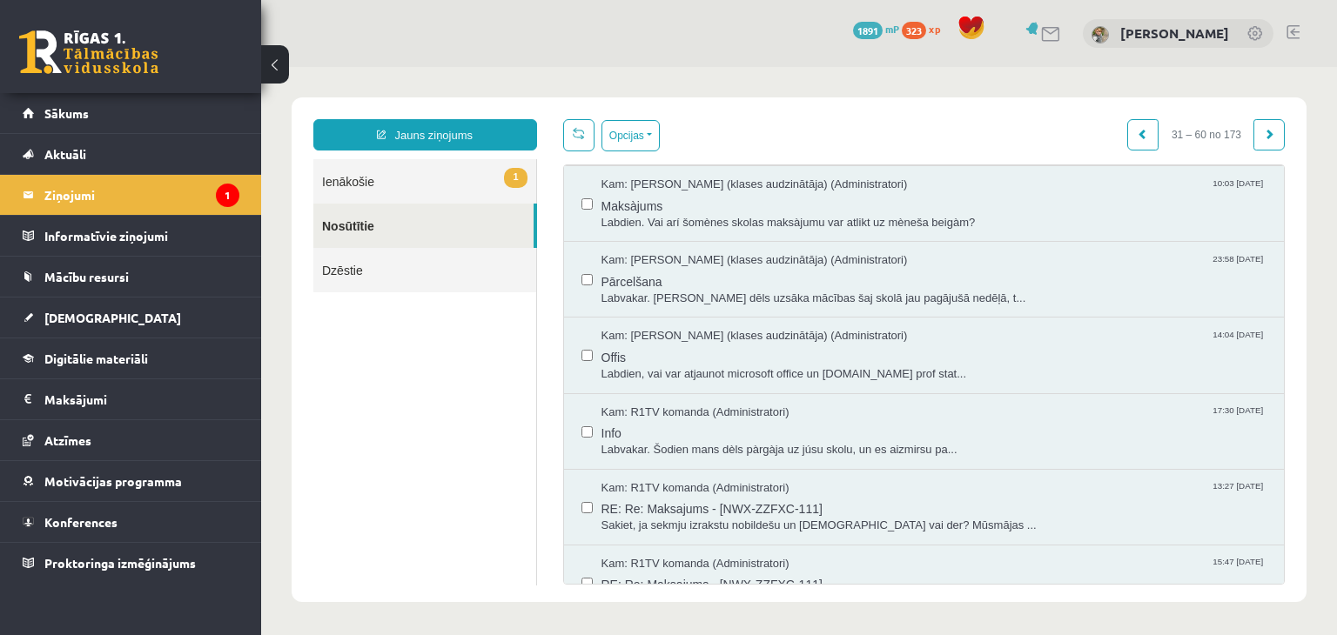
scroll to position [174, 0]
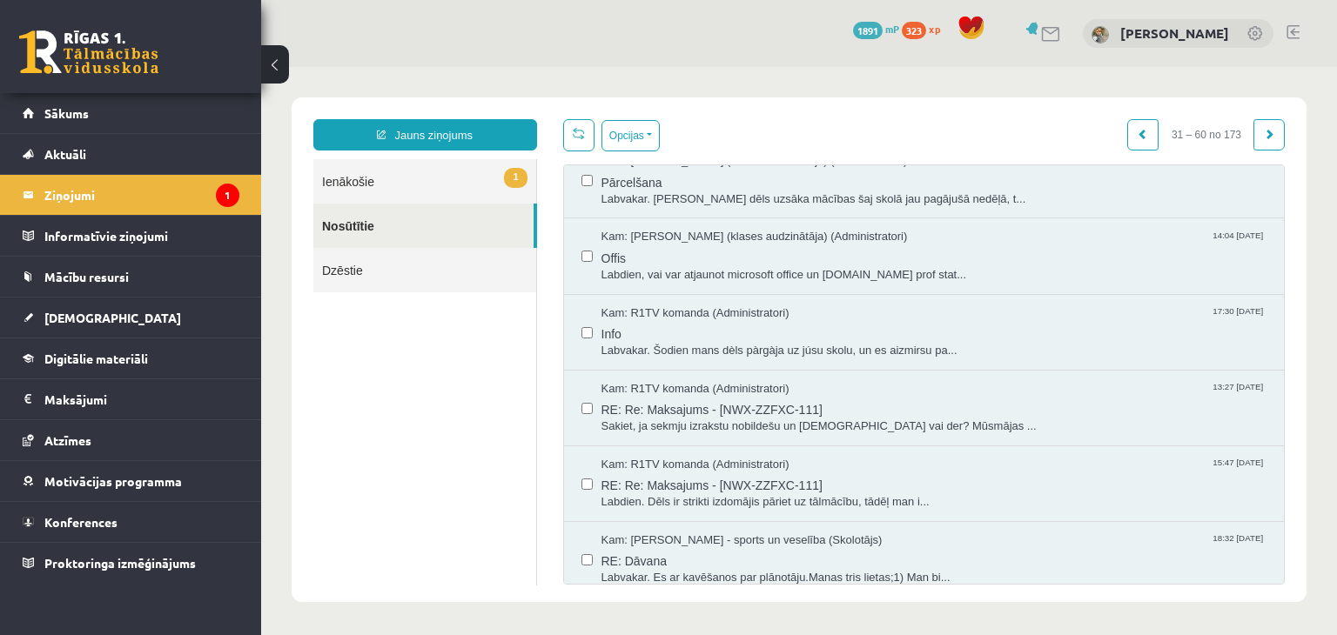
click at [417, 185] on link "1 Ienākošie" at bounding box center [424, 181] width 223 height 44
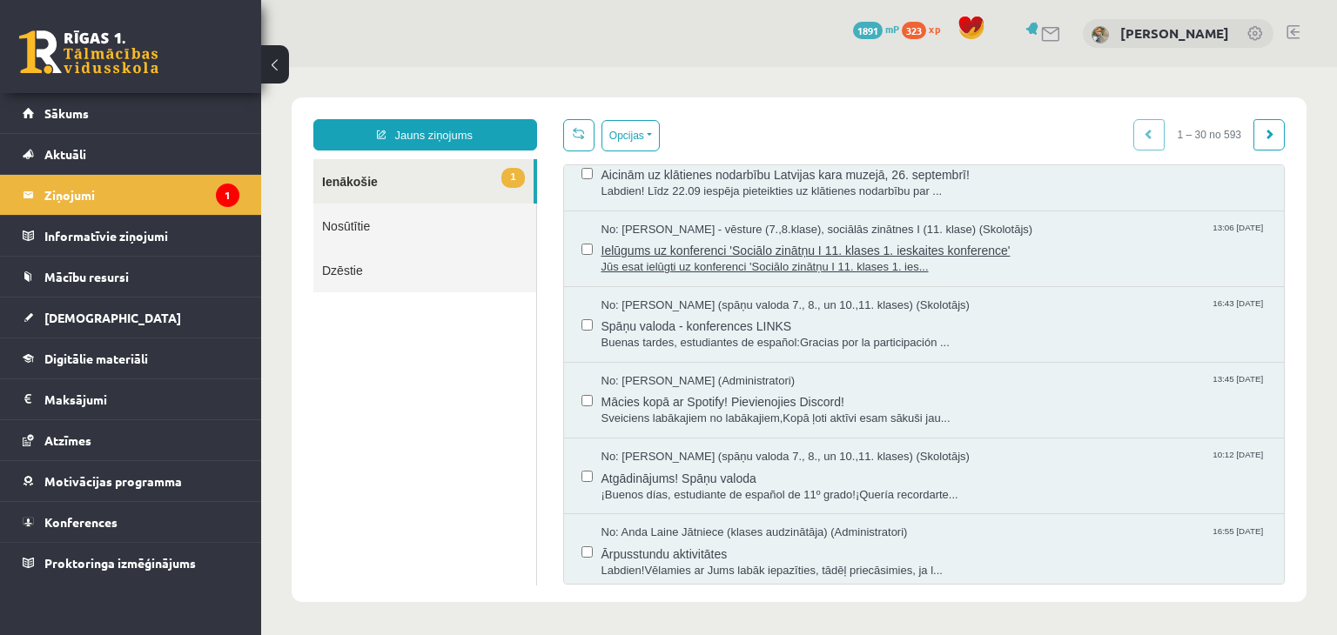
scroll to position [1479, 0]
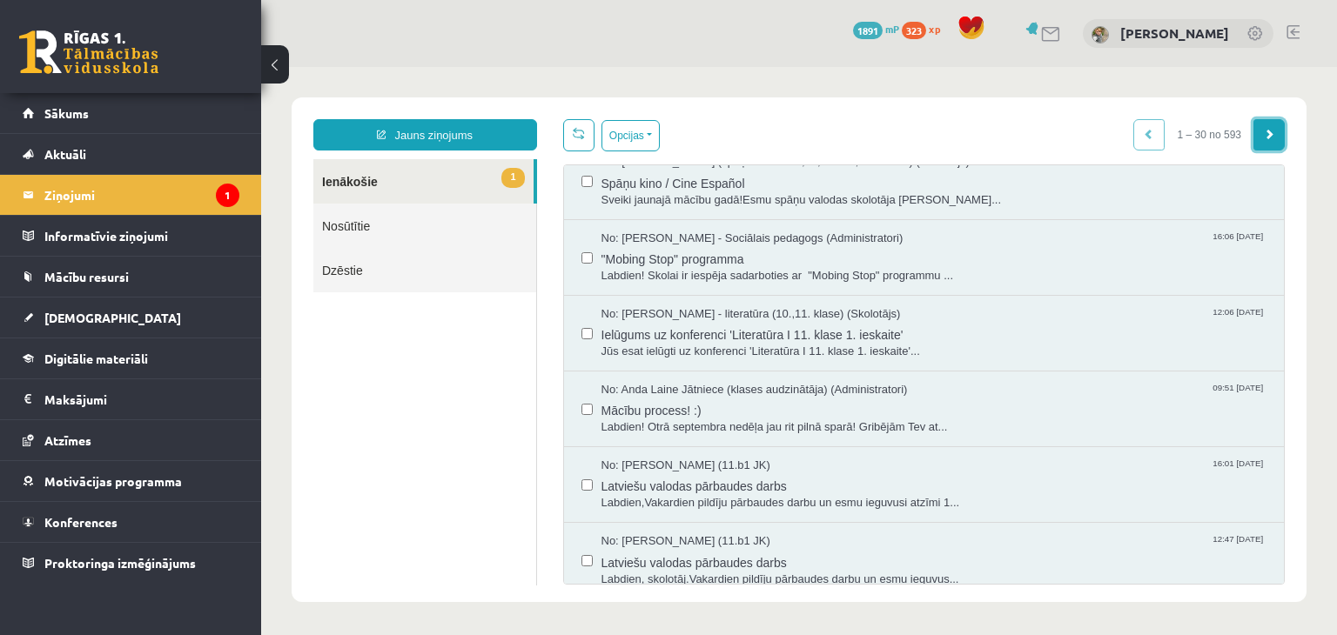
click at [1253, 131] on link at bounding box center [1268, 134] width 31 height 31
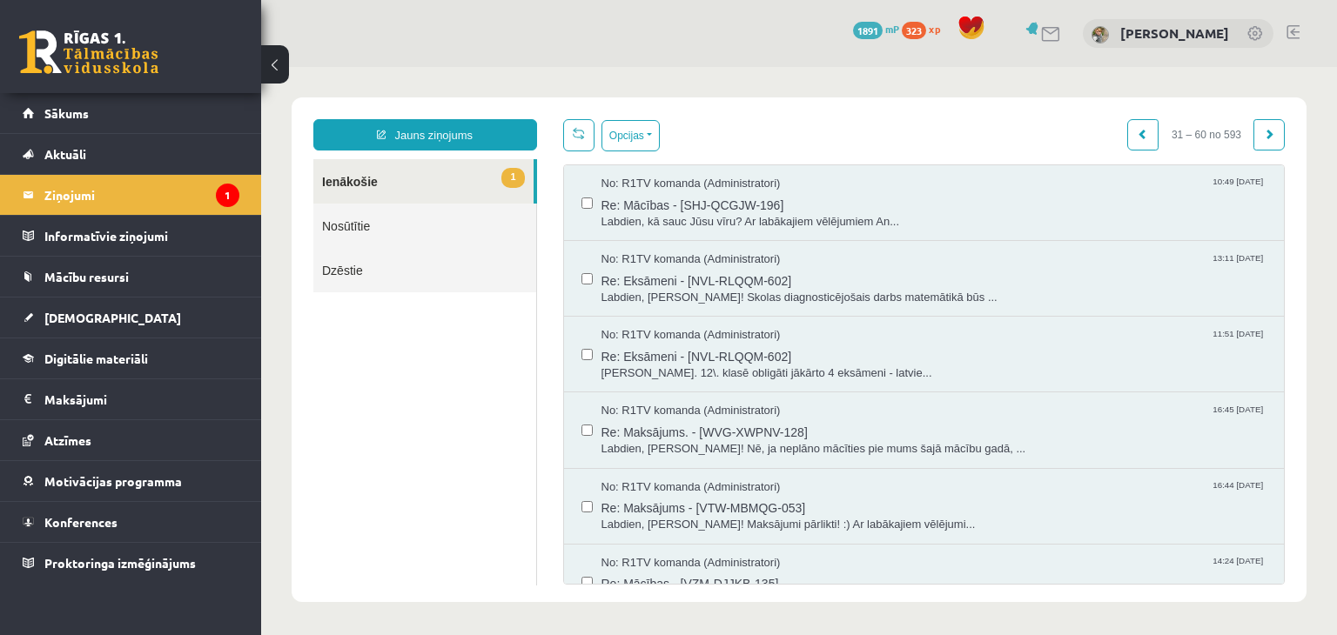
scroll to position [0, 0]
click at [1253, 131] on link at bounding box center [1268, 134] width 31 height 31
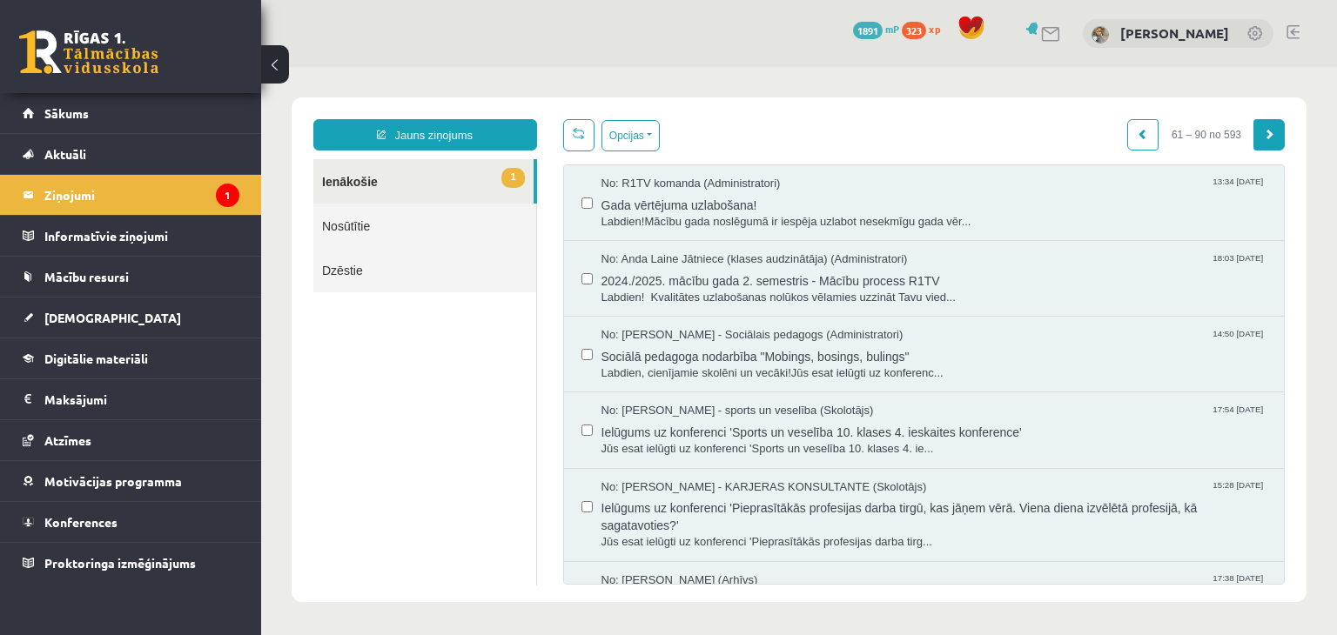
click at [1263, 130] on span at bounding box center [1268, 134] width 10 height 10
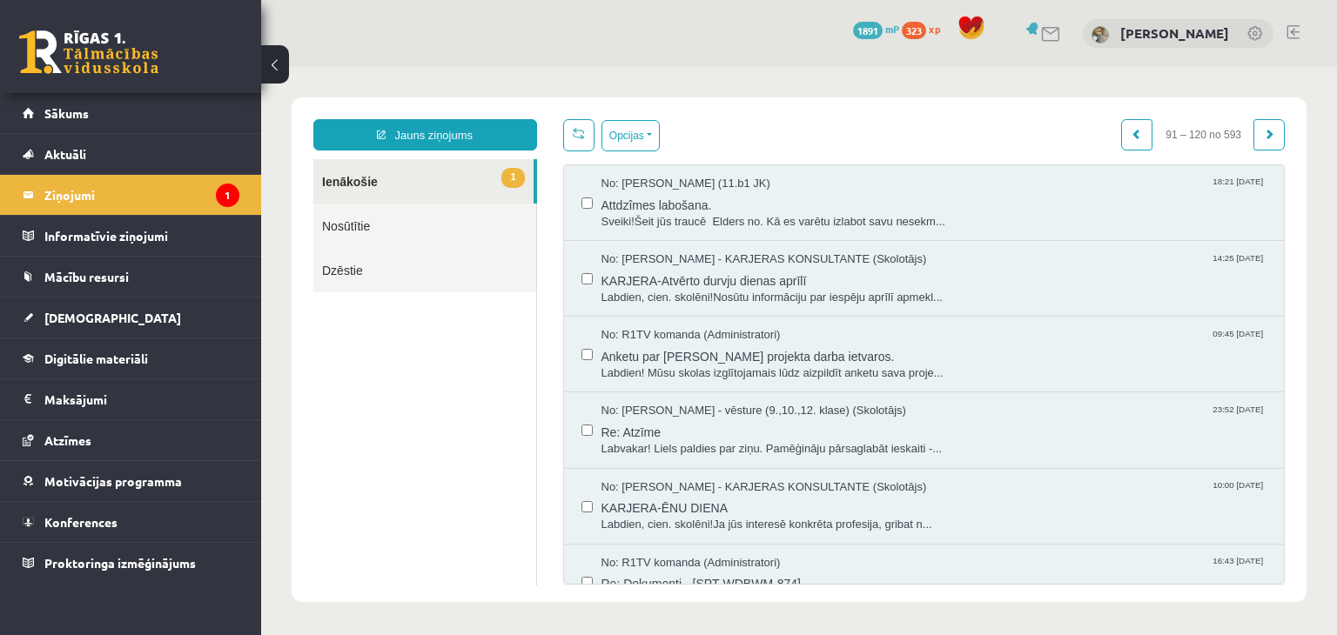
click at [1263, 130] on span at bounding box center [1268, 134] width 10 height 10
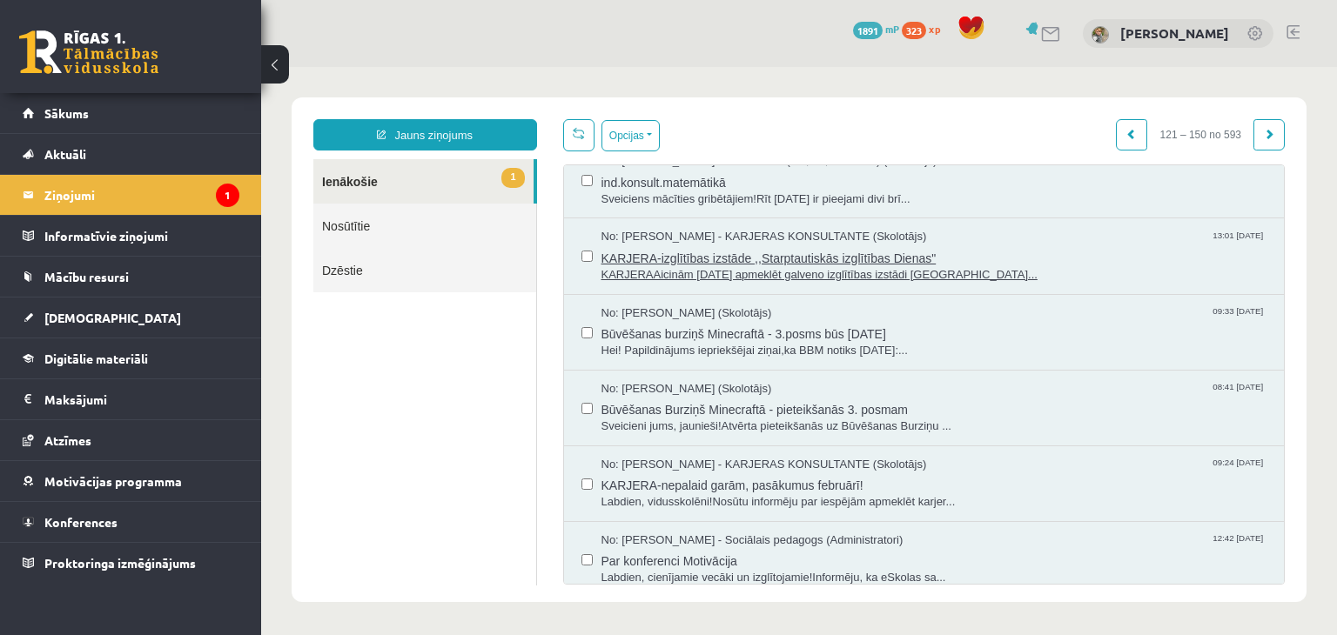
scroll to position [261, 0]
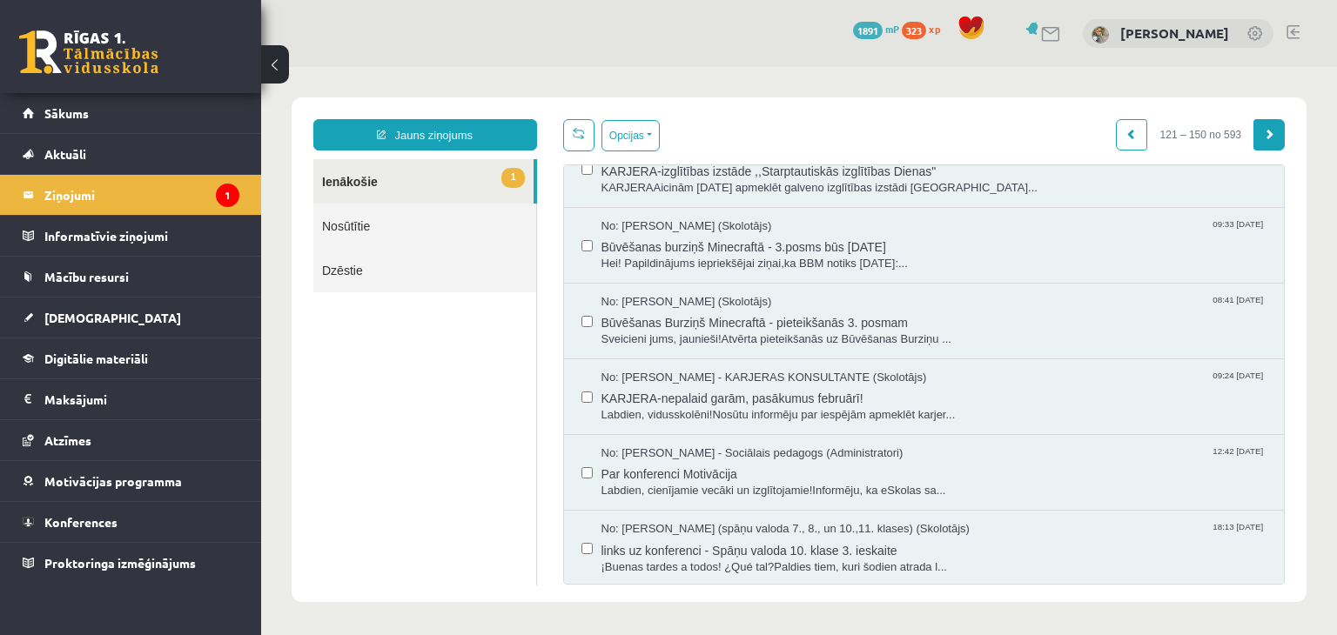
click at [1263, 131] on span at bounding box center [1268, 134] width 10 height 10
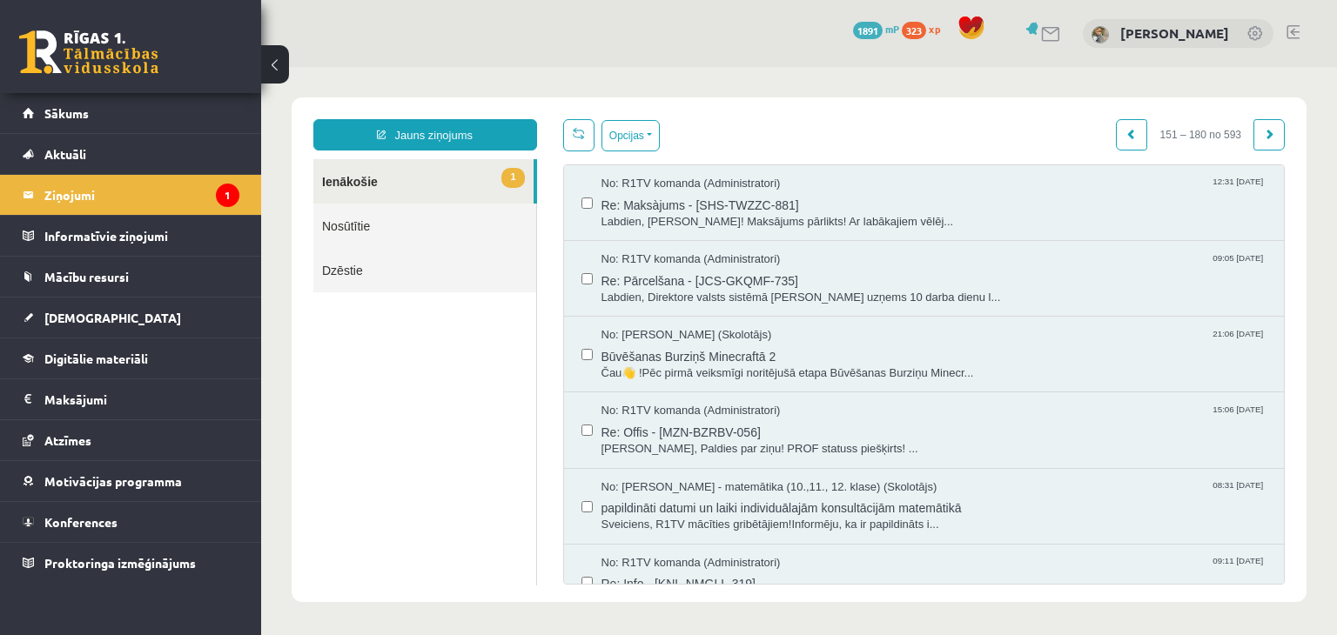
scroll to position [0, 0]
click at [741, 445] on span "[PERSON_NAME], Paldies par ziņu! PROF statuss piešķirts! ..." at bounding box center [934, 449] width 666 height 17
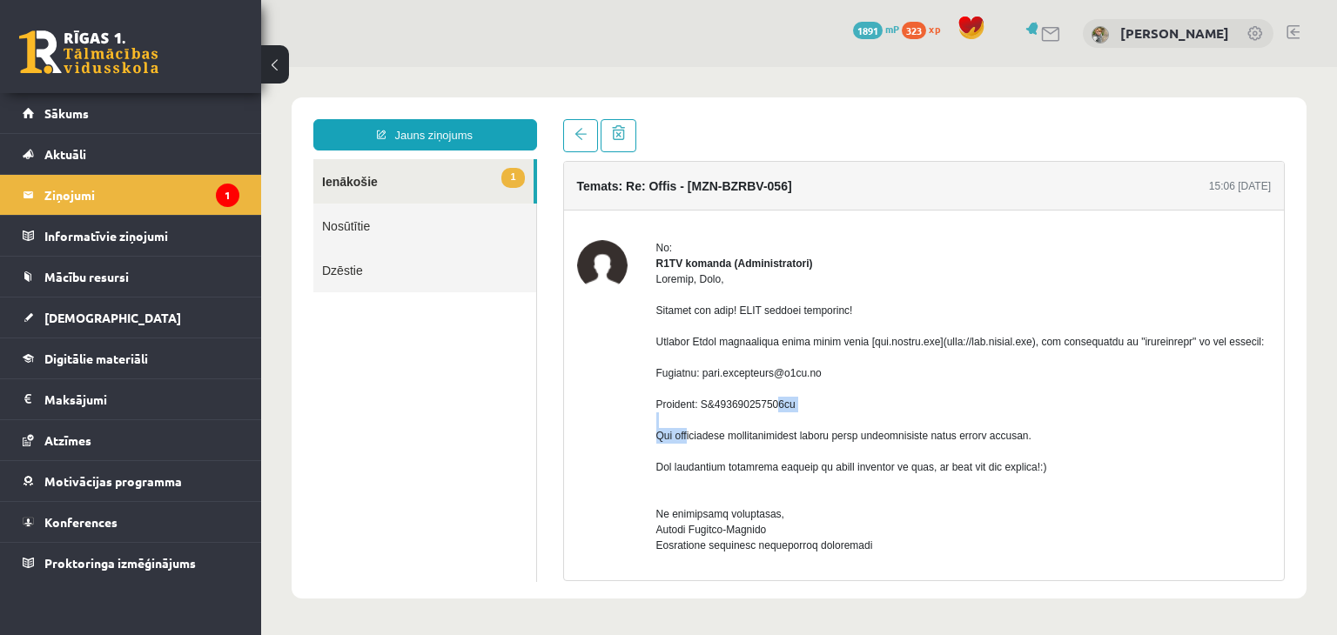
drag, startPoint x: 703, startPoint y: 433, endPoint x: 797, endPoint y: 440, distance: 94.2
copy div "F&154994432876uz"
drag, startPoint x: 706, startPoint y: 407, endPoint x: 806, endPoint y: 408, distance: 100.1
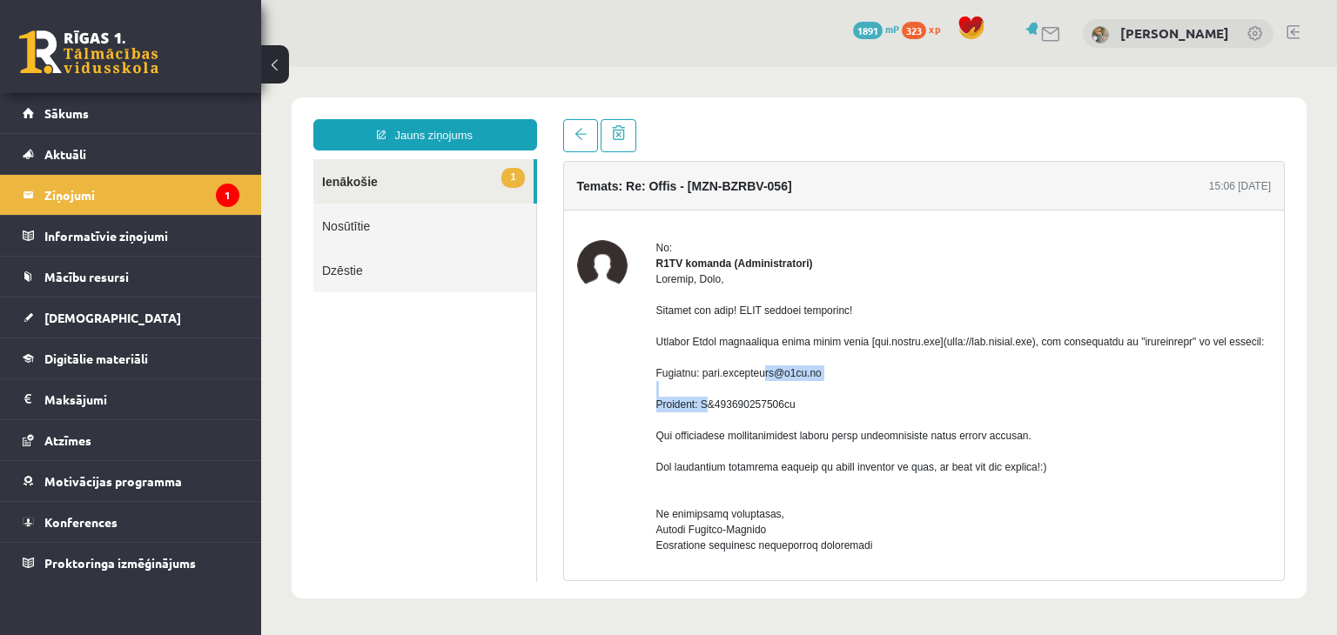
copy div "[EMAIL_ADDRESS][DOMAIN_NAME]"
drag, startPoint x: 704, startPoint y: 433, endPoint x: 794, endPoint y: 429, distance: 90.6
copy div "F&154994432876uz"
drag, startPoint x: 705, startPoint y: 403, endPoint x: 730, endPoint y: 403, distance: 25.2
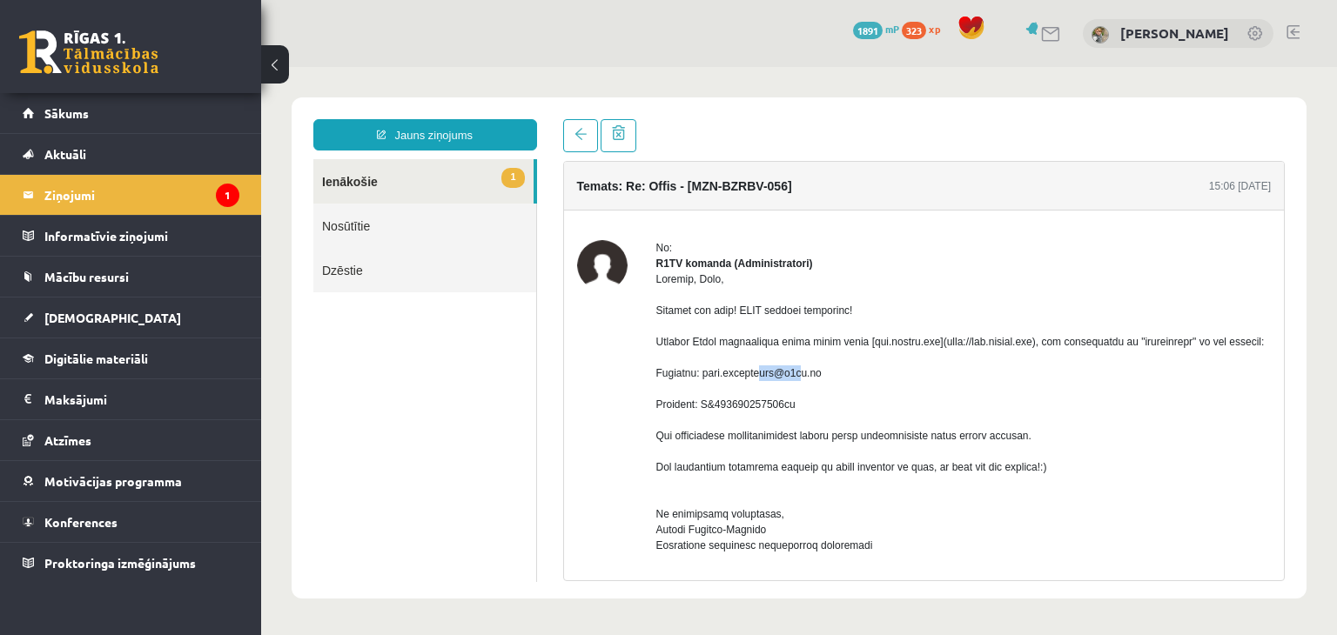
drag, startPoint x: 708, startPoint y: 404, endPoint x: 809, endPoint y: 409, distance: 101.1
copy div "[EMAIL_ADDRESS][DOMAIN_NAME]"
